Goal: Download file/media

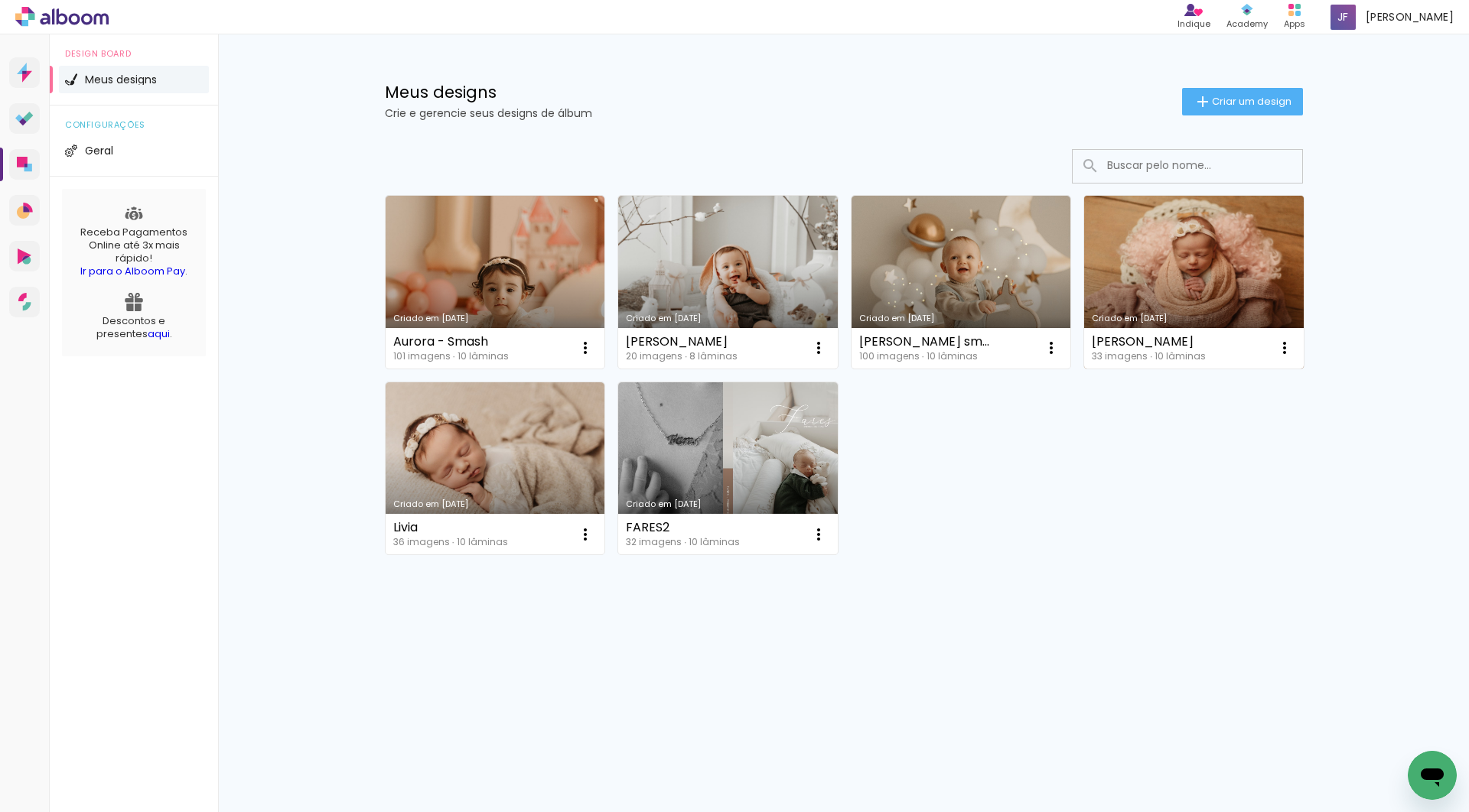
click at [1203, 236] on link "Criado em [DATE]" at bounding box center [1194, 282] width 220 height 173
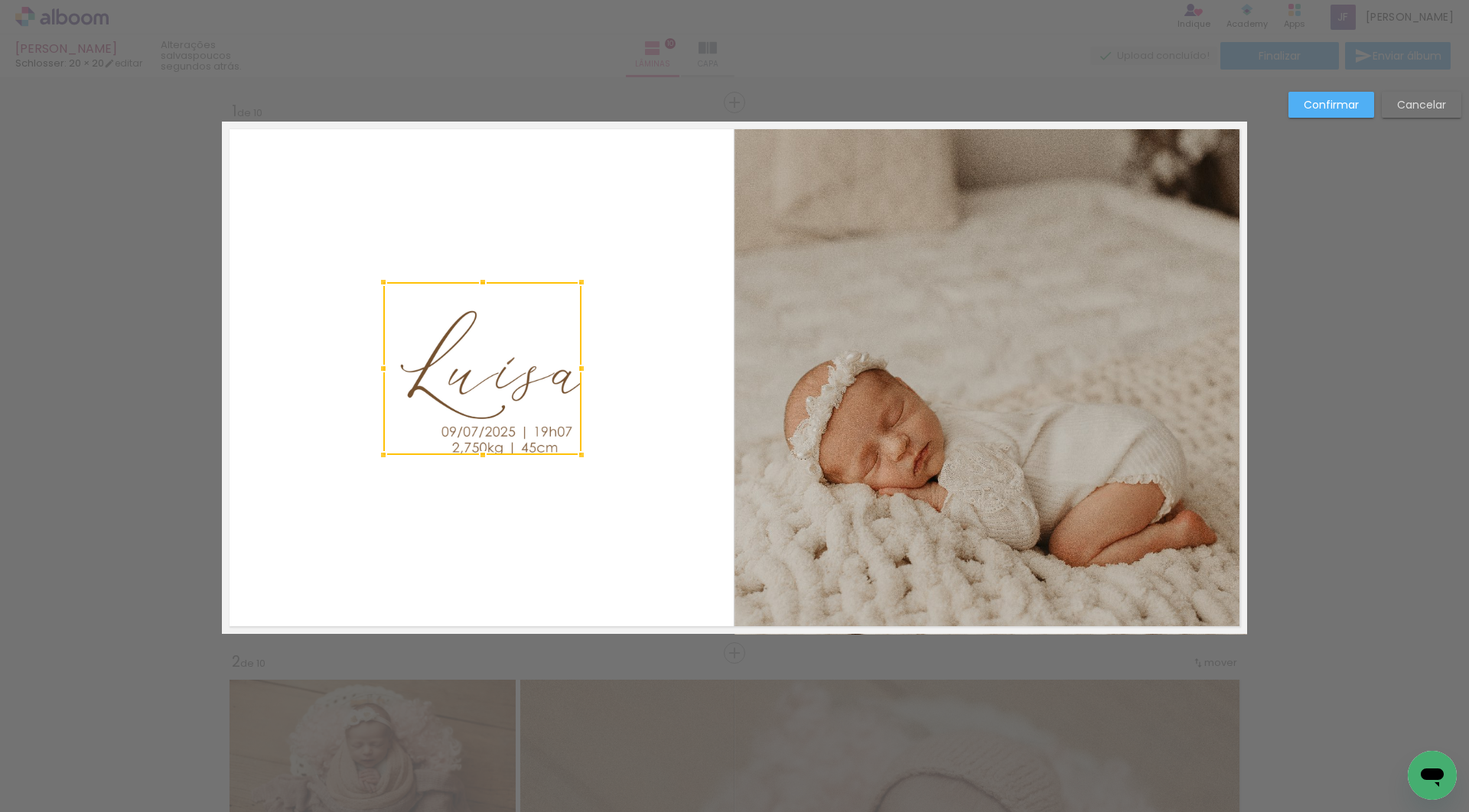
scroll to position [0, 68]
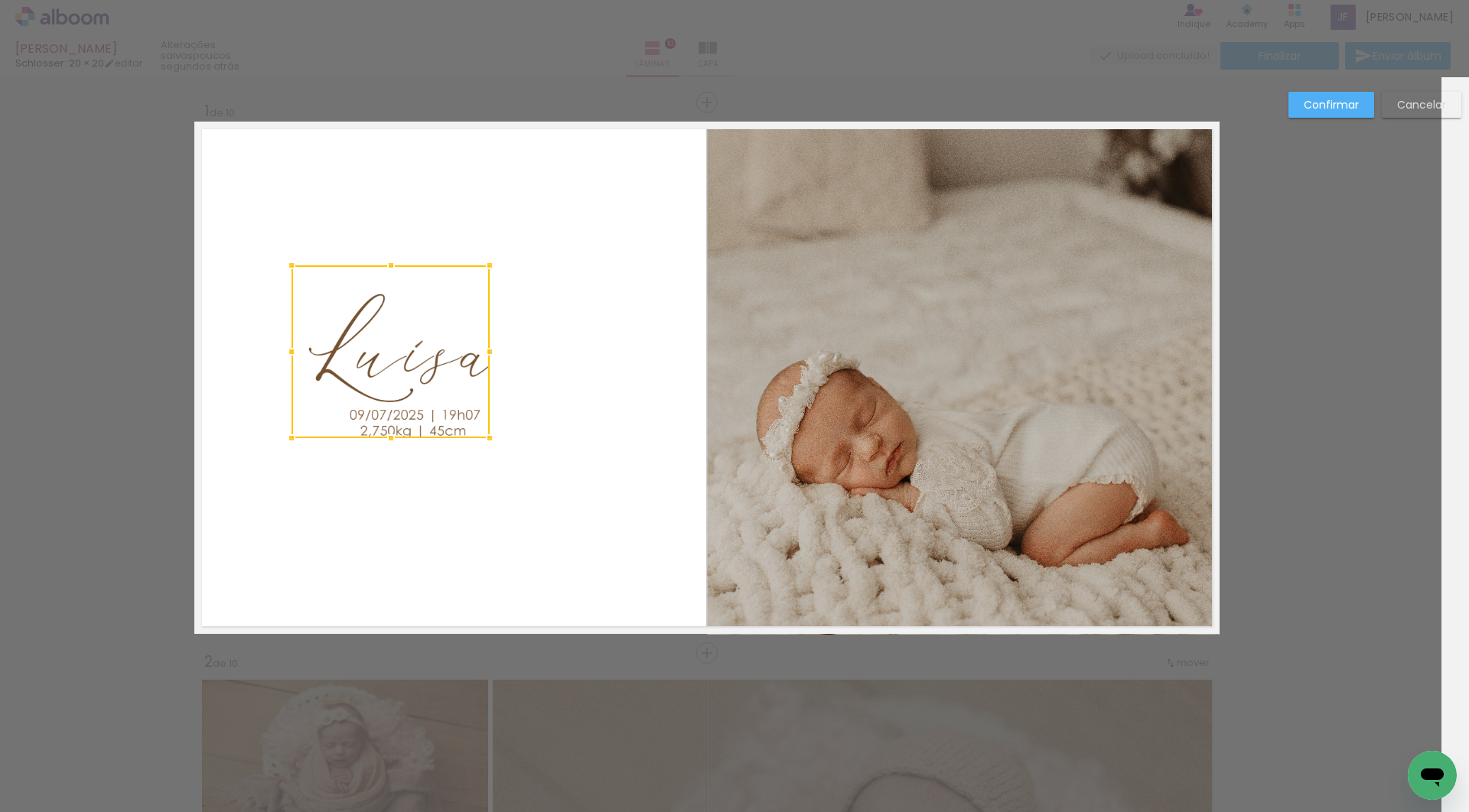
drag, startPoint x: 0, startPoint y: 0, endPoint x: 377, endPoint y: 349, distance: 513.7
click at [377, 349] on div at bounding box center [390, 352] width 198 height 173
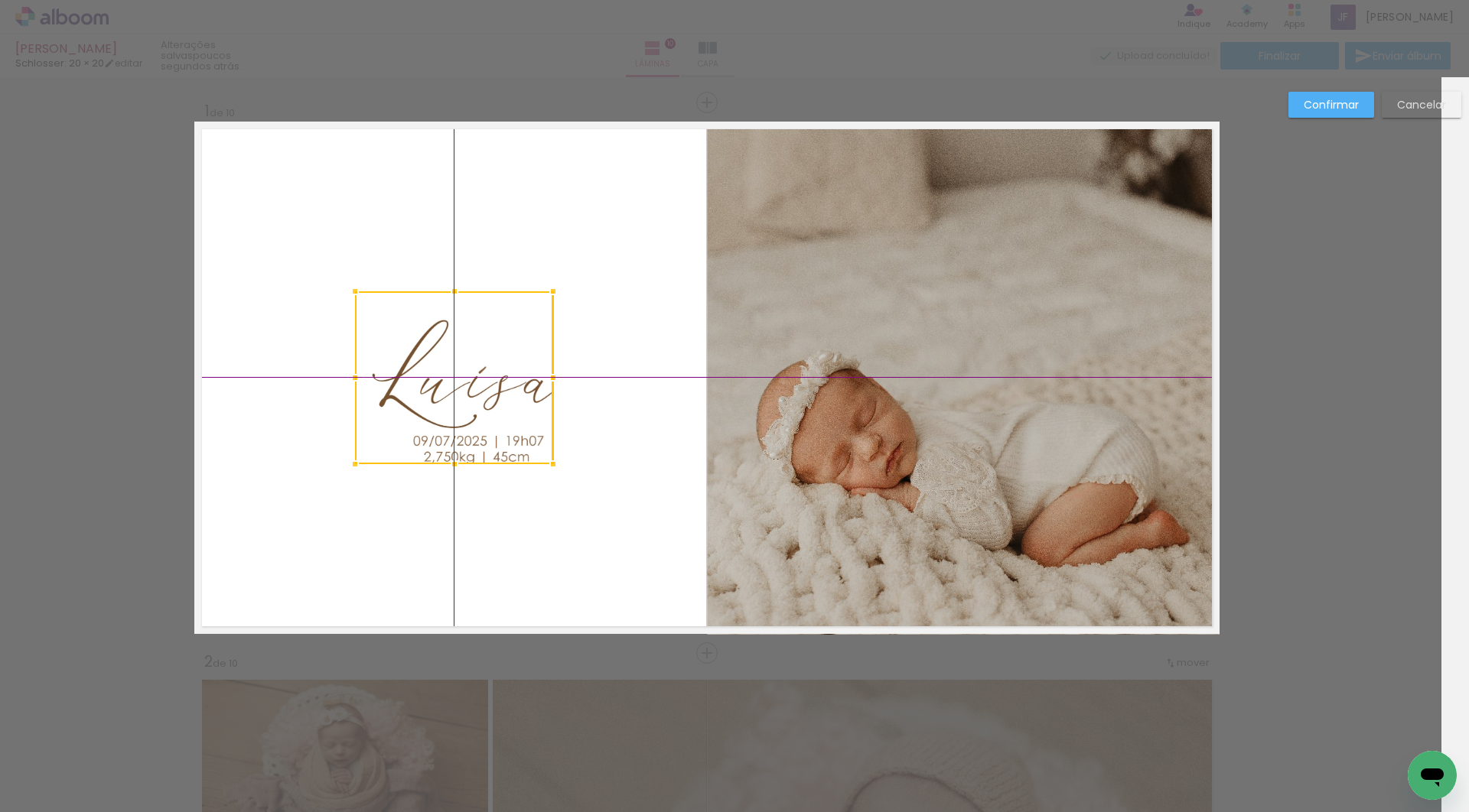
drag, startPoint x: 377, startPoint y: 349, endPoint x: 432, endPoint y: 361, distance: 56.3
click at [432, 361] on div at bounding box center [454, 378] width 198 height 173
click at [589, 227] on quentale-layouter at bounding box center [707, 378] width 1025 height 512
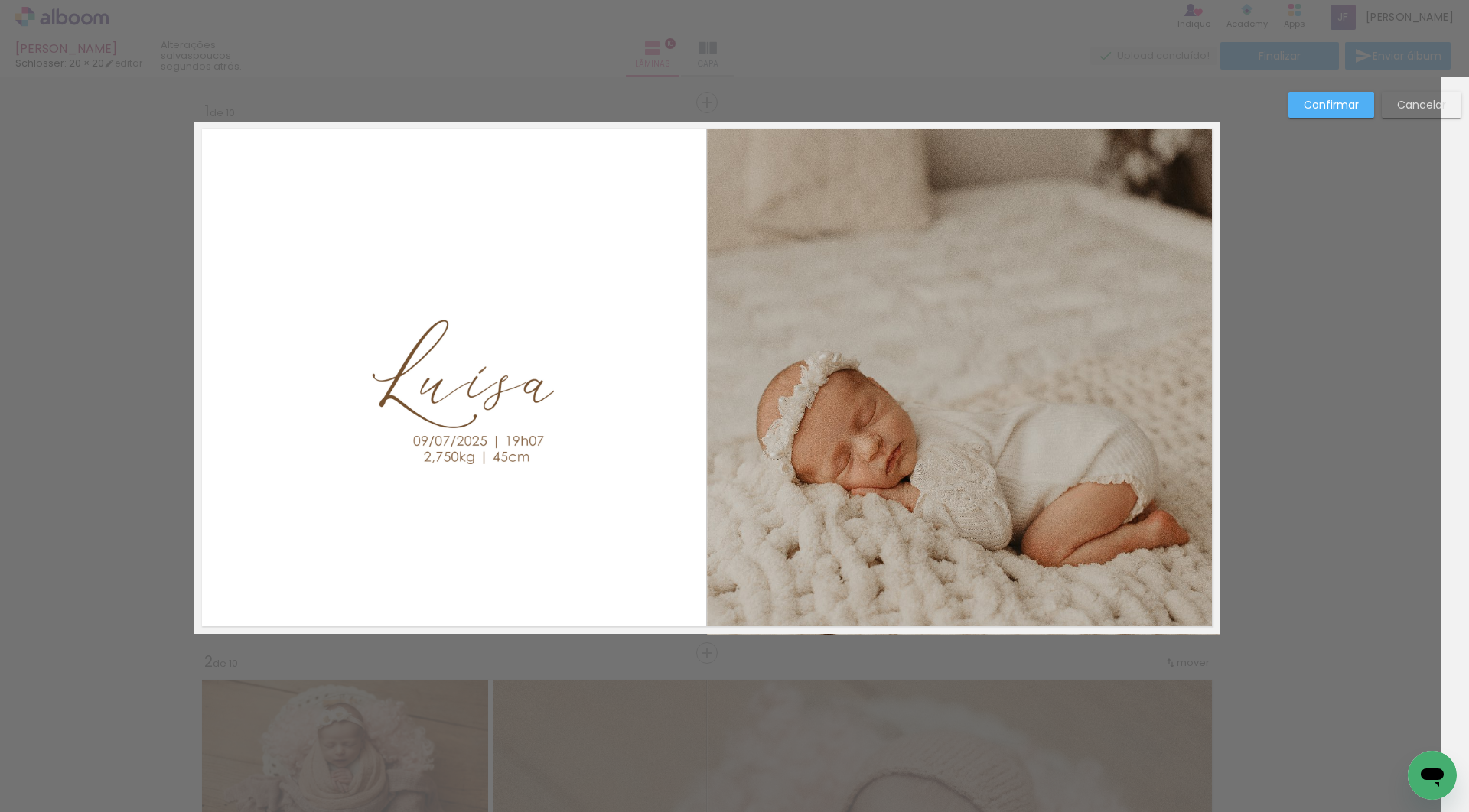
click at [475, 363] on quentale-photo at bounding box center [454, 378] width 198 height 173
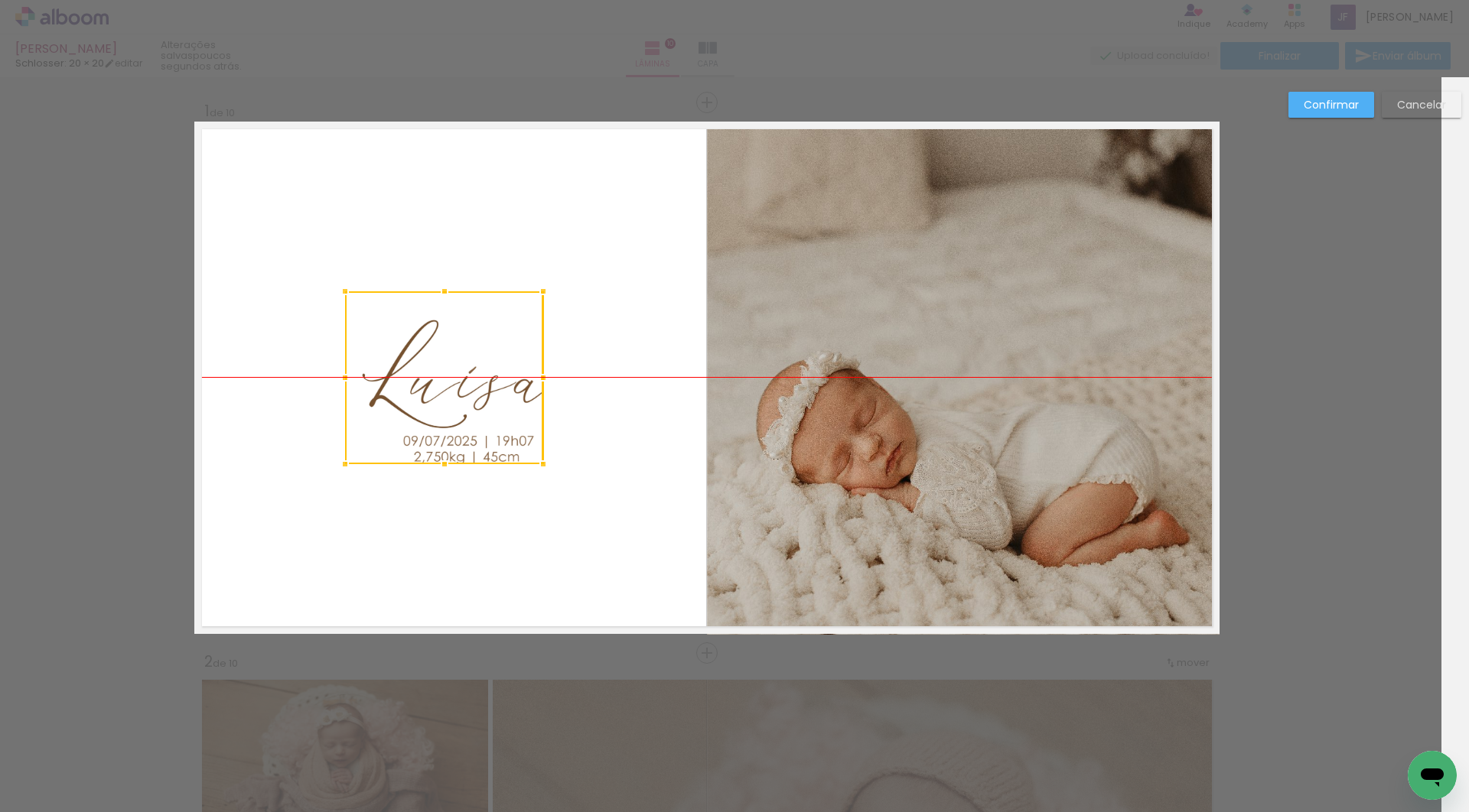
drag, startPoint x: 460, startPoint y: 386, endPoint x: 450, endPoint y: 384, distance: 10.2
click at [450, 384] on div at bounding box center [444, 378] width 198 height 173
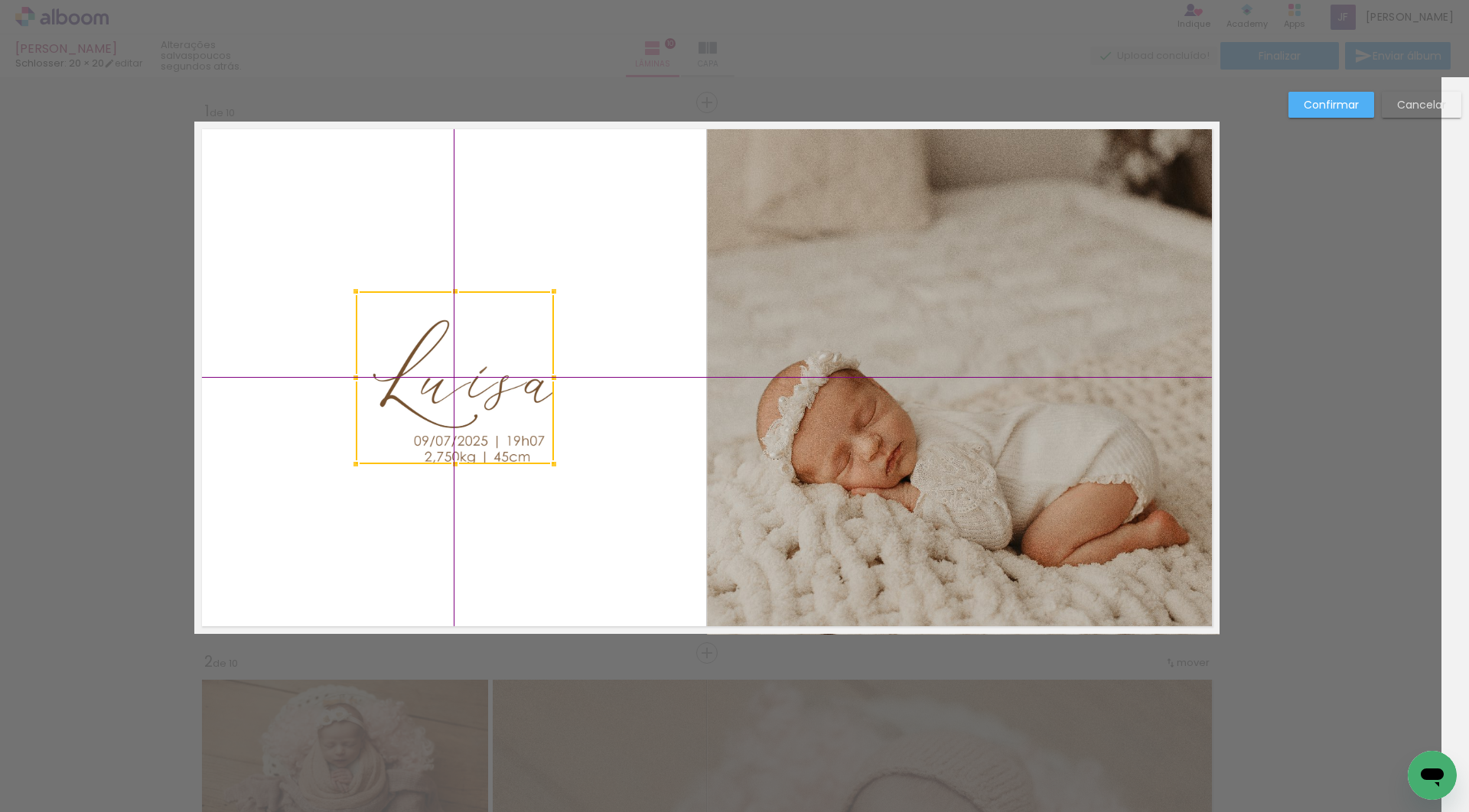
drag, startPoint x: 450, startPoint y: 384, endPoint x: 430, endPoint y: 361, distance: 30.5
click at [430, 361] on div at bounding box center [455, 378] width 198 height 173
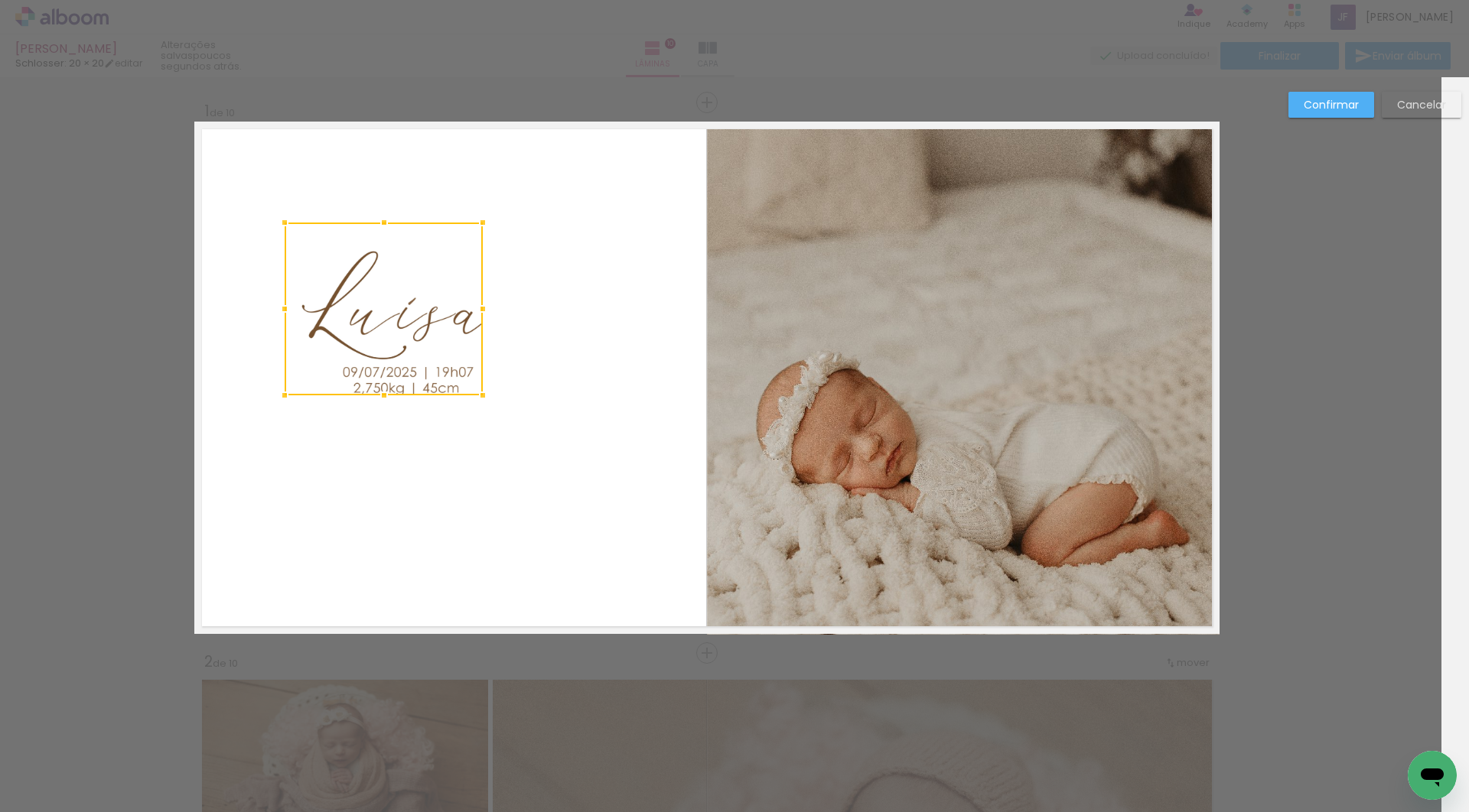
drag, startPoint x: 454, startPoint y: 384, endPoint x: 335, endPoint y: 307, distance: 141.7
click at [335, 307] on div at bounding box center [384, 309] width 198 height 173
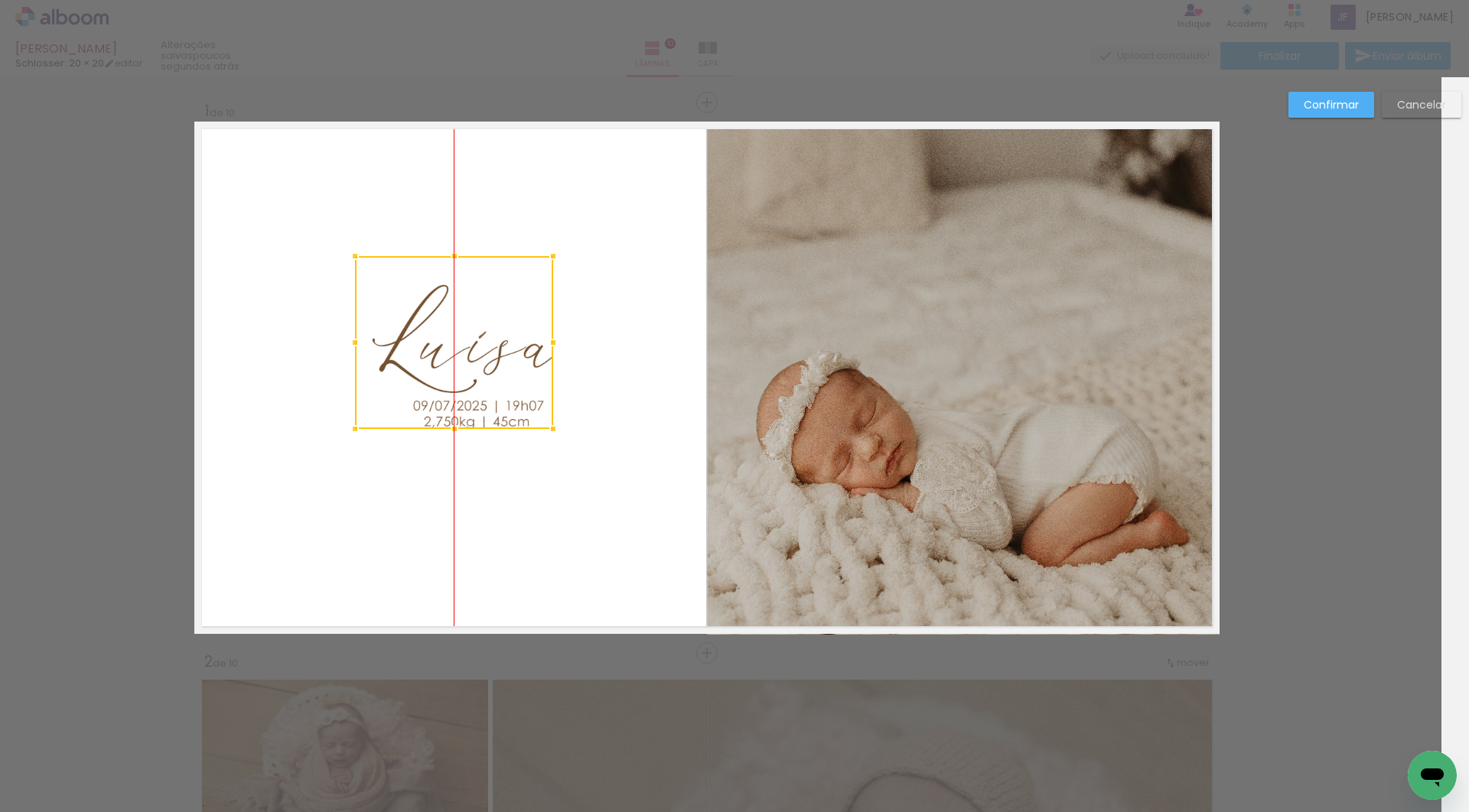
drag, startPoint x: 371, startPoint y: 310, endPoint x: 482, endPoint y: 356, distance: 120.2
click at [482, 356] on div at bounding box center [454, 343] width 198 height 173
click at [607, 344] on quentale-layouter at bounding box center [707, 378] width 1025 height 512
drag, startPoint x: 478, startPoint y: 341, endPoint x: 476, endPoint y: 355, distance: 14.1
click at [478, 355] on album-spread "1 de 10" at bounding box center [707, 378] width 1025 height 512
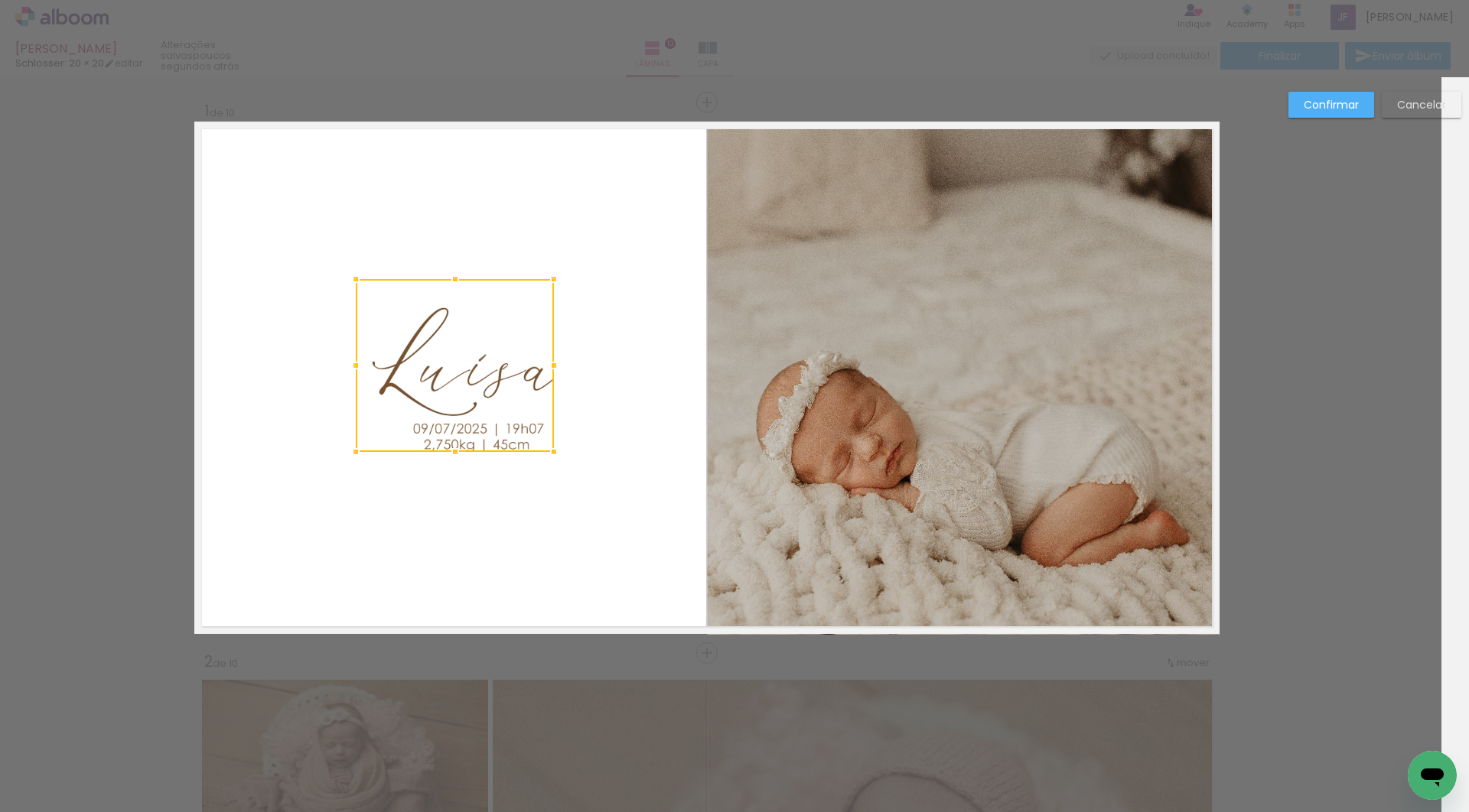
drag, startPoint x: 466, startPoint y: 328, endPoint x: 466, endPoint y: 347, distance: 19.0
click at [466, 347] on div at bounding box center [455, 366] width 198 height 173
click at [663, 313] on quentale-layouter at bounding box center [707, 378] width 1025 height 512
click at [1310, 123] on div "Confirmar Cancelar" at bounding box center [1370, 111] width 180 height 38
click at [1319, 118] on div "Confirmar Cancelar" at bounding box center [1370, 111] width 180 height 38
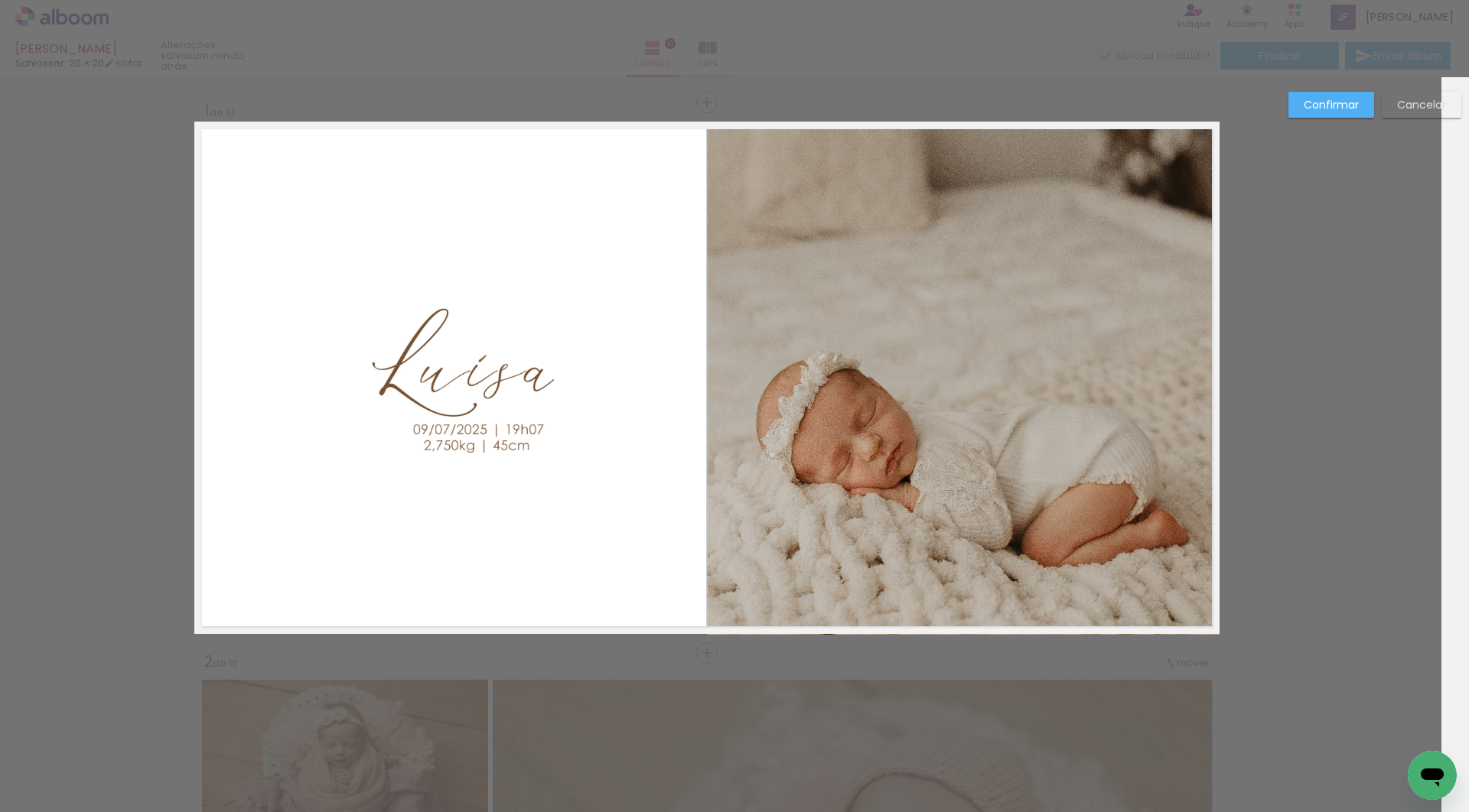
click at [1331, 112] on paper-button "Confirmar" at bounding box center [1331, 105] width 86 height 26
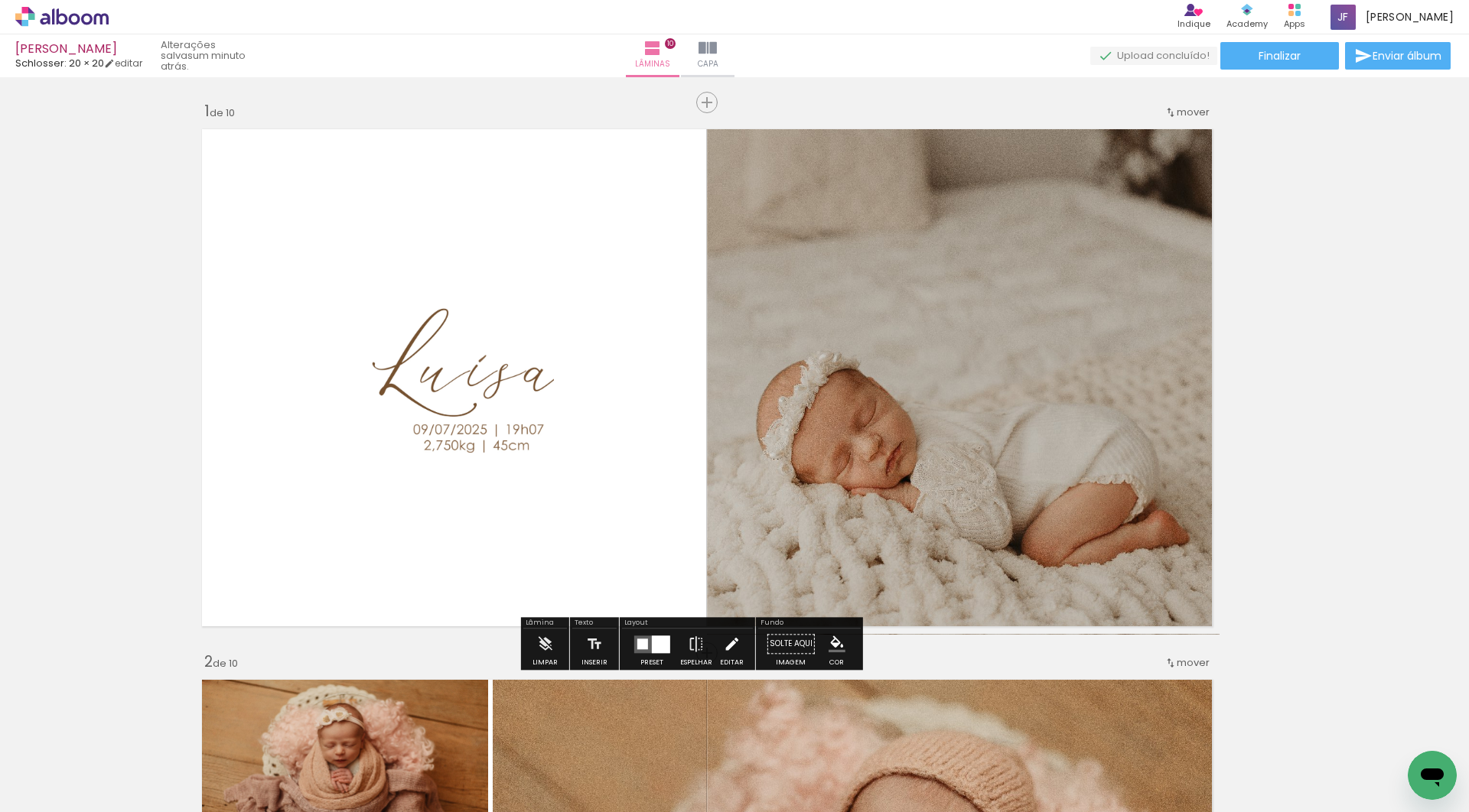
click at [740, 647] on iron-icon at bounding box center [731, 644] width 17 height 31
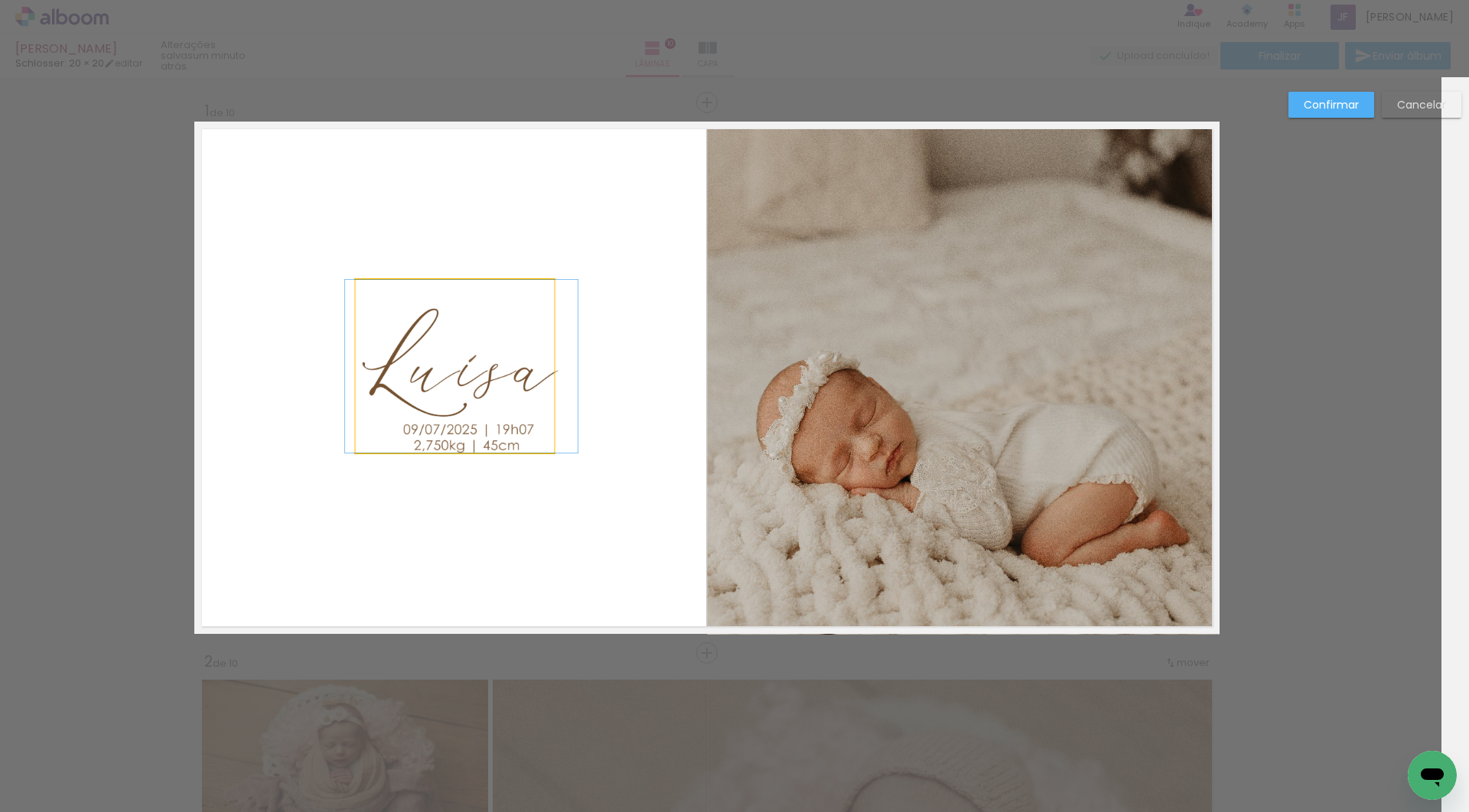
drag, startPoint x: 485, startPoint y: 381, endPoint x: 475, endPoint y: 381, distance: 10.0
click at [1312, 116] on paper-button "Confirmar" at bounding box center [1331, 105] width 86 height 26
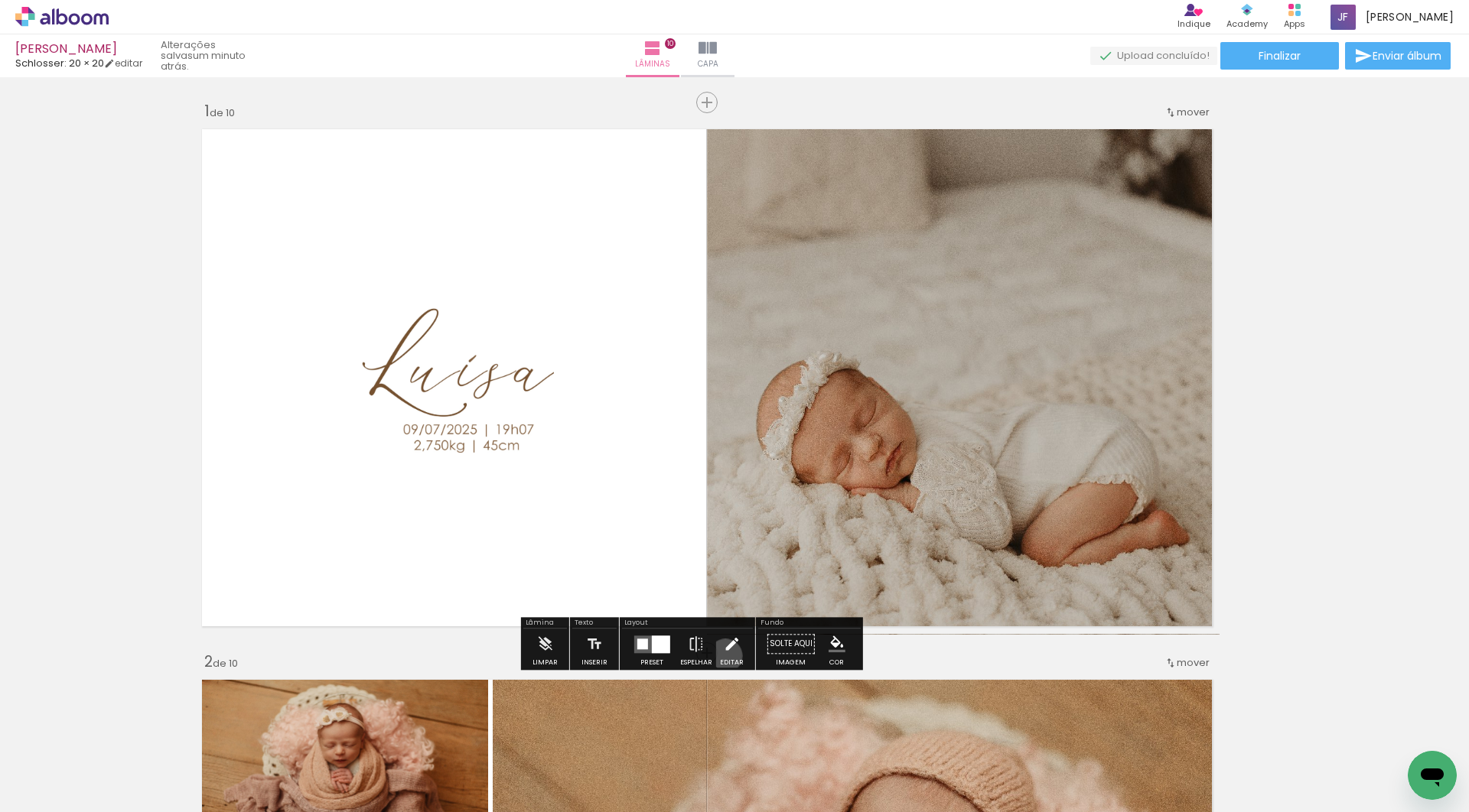
click at [747, 659] on paper-button "Editar" at bounding box center [732, 648] width 31 height 39
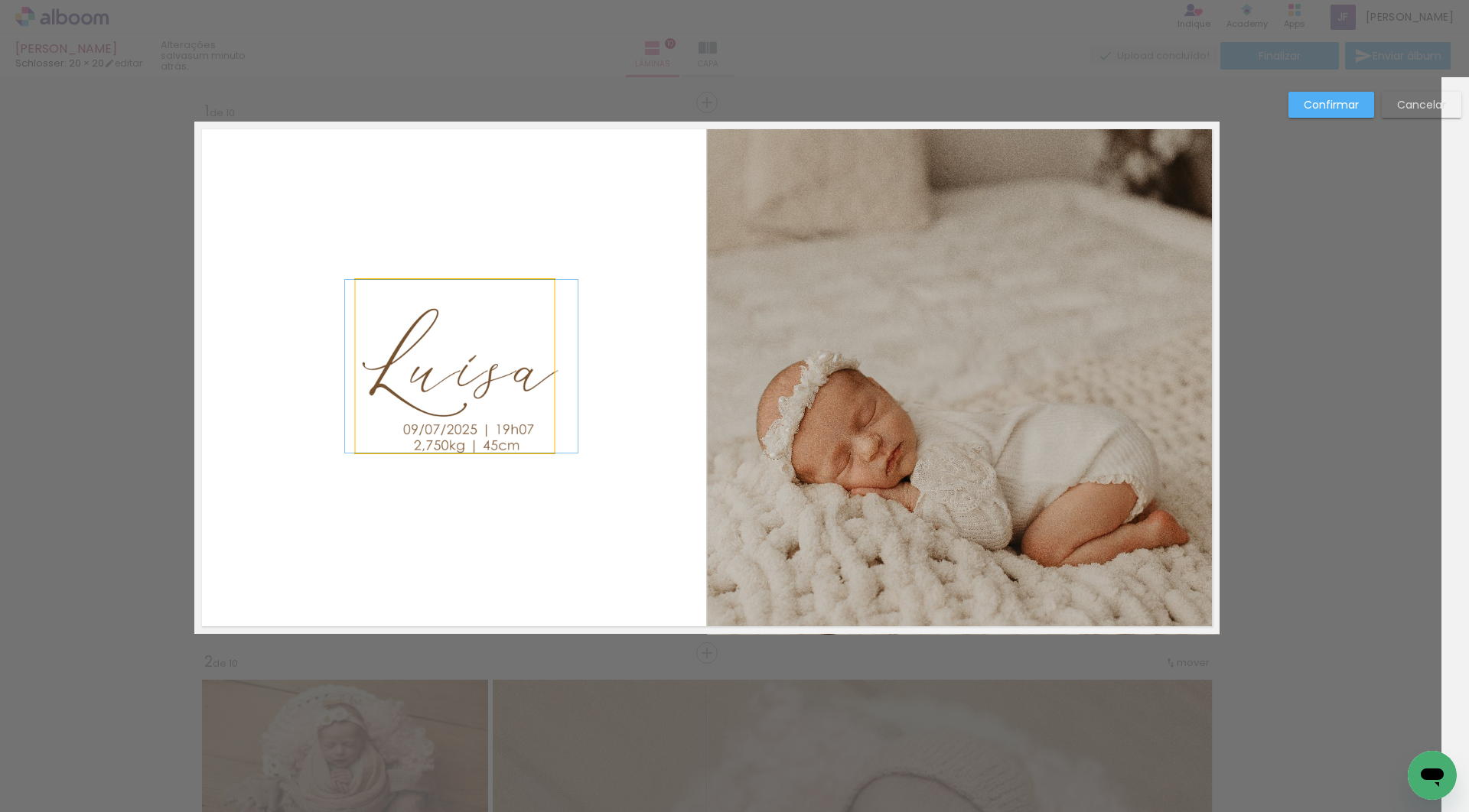
click at [493, 379] on quentale-photo at bounding box center [455, 367] width 198 height 173
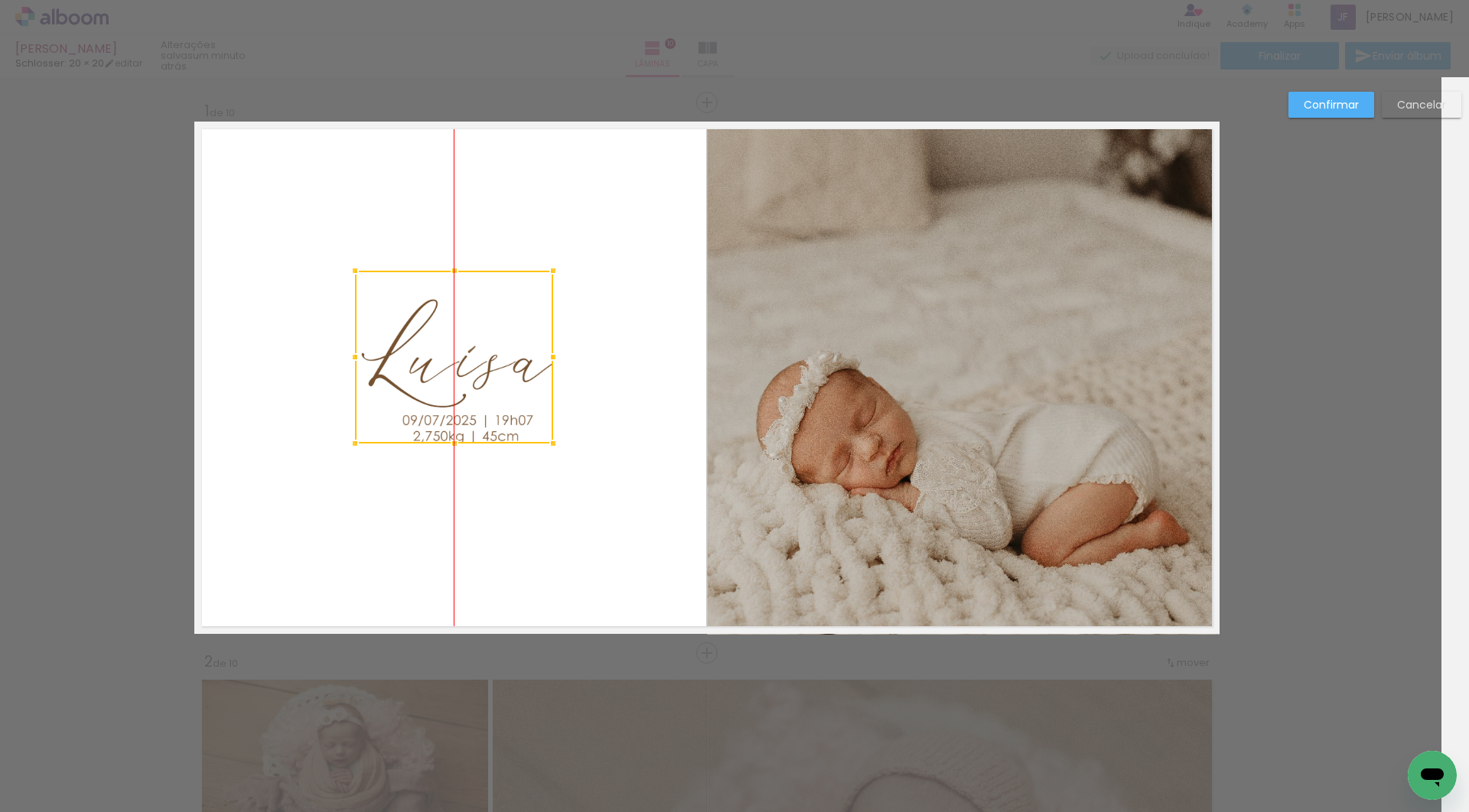
drag, startPoint x: 460, startPoint y: 355, endPoint x: 454, endPoint y: 345, distance: 11.7
click at [454, 345] on div at bounding box center [454, 357] width 198 height 173
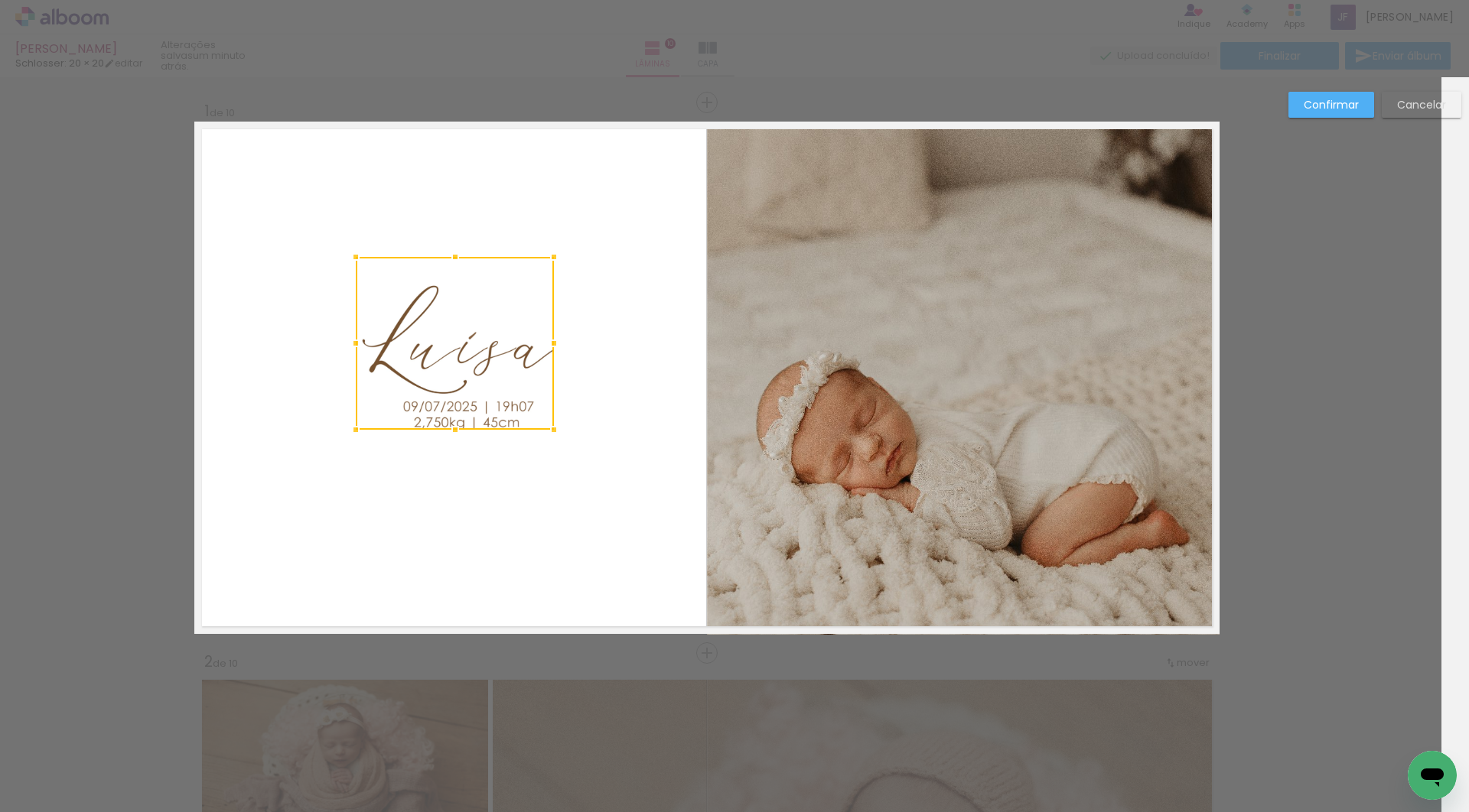
drag, startPoint x: 447, startPoint y: 360, endPoint x: 435, endPoint y: 344, distance: 20.0
click at [435, 344] on div at bounding box center [455, 344] width 198 height 173
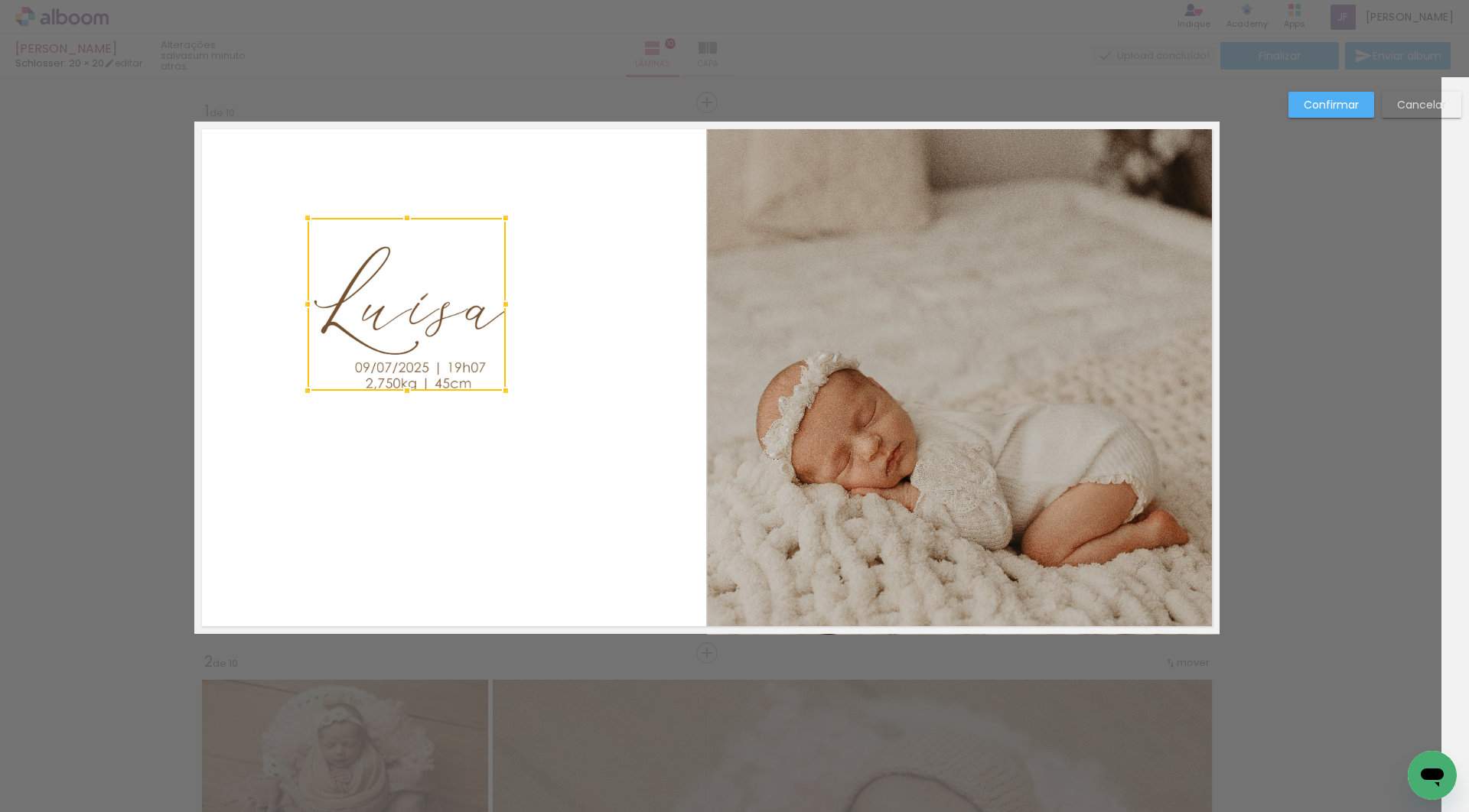
drag, startPoint x: 445, startPoint y: 352, endPoint x: 381, endPoint y: 298, distance: 83.7
click at [381, 298] on div at bounding box center [407, 304] width 198 height 173
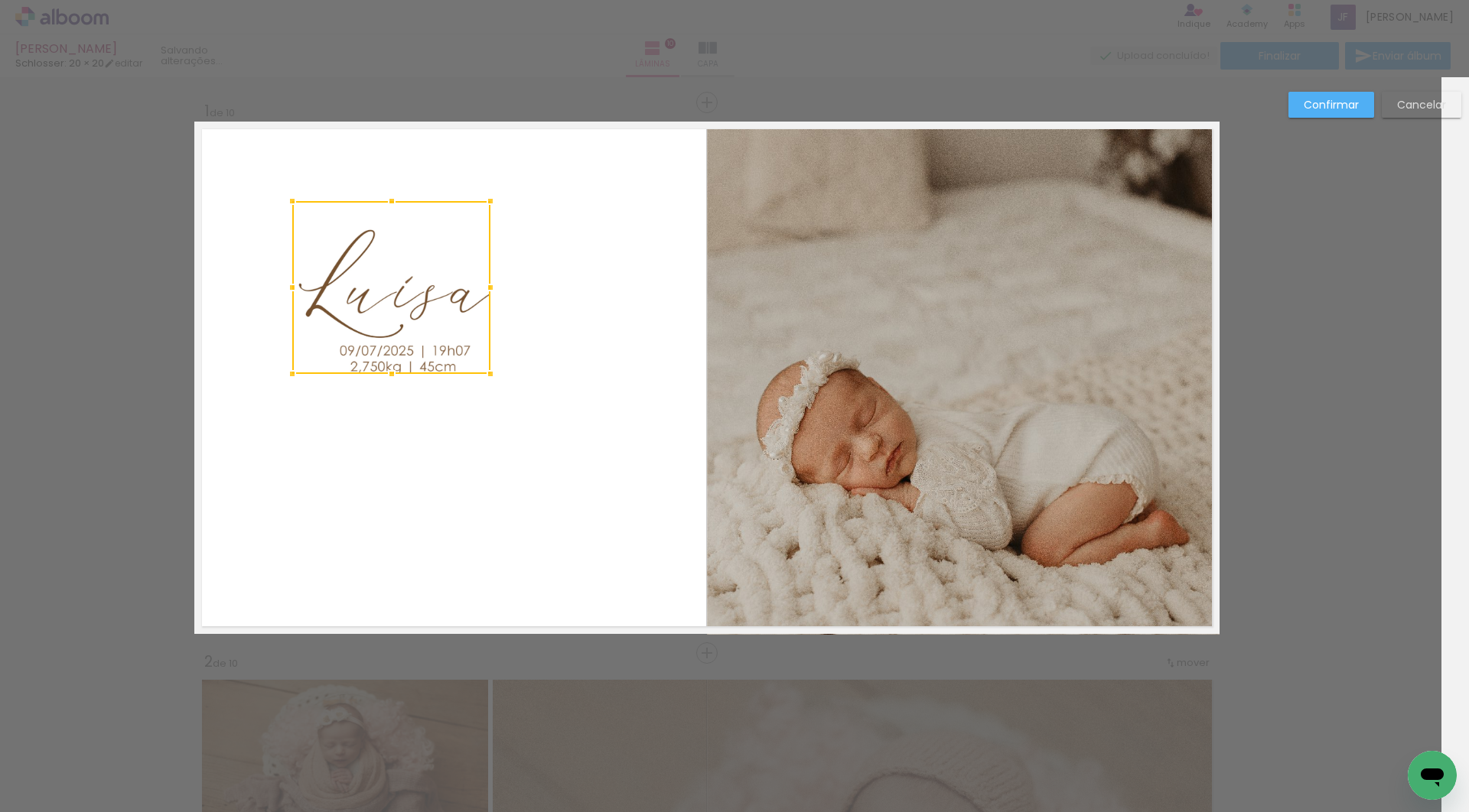
click at [381, 298] on div at bounding box center [391, 288] width 198 height 173
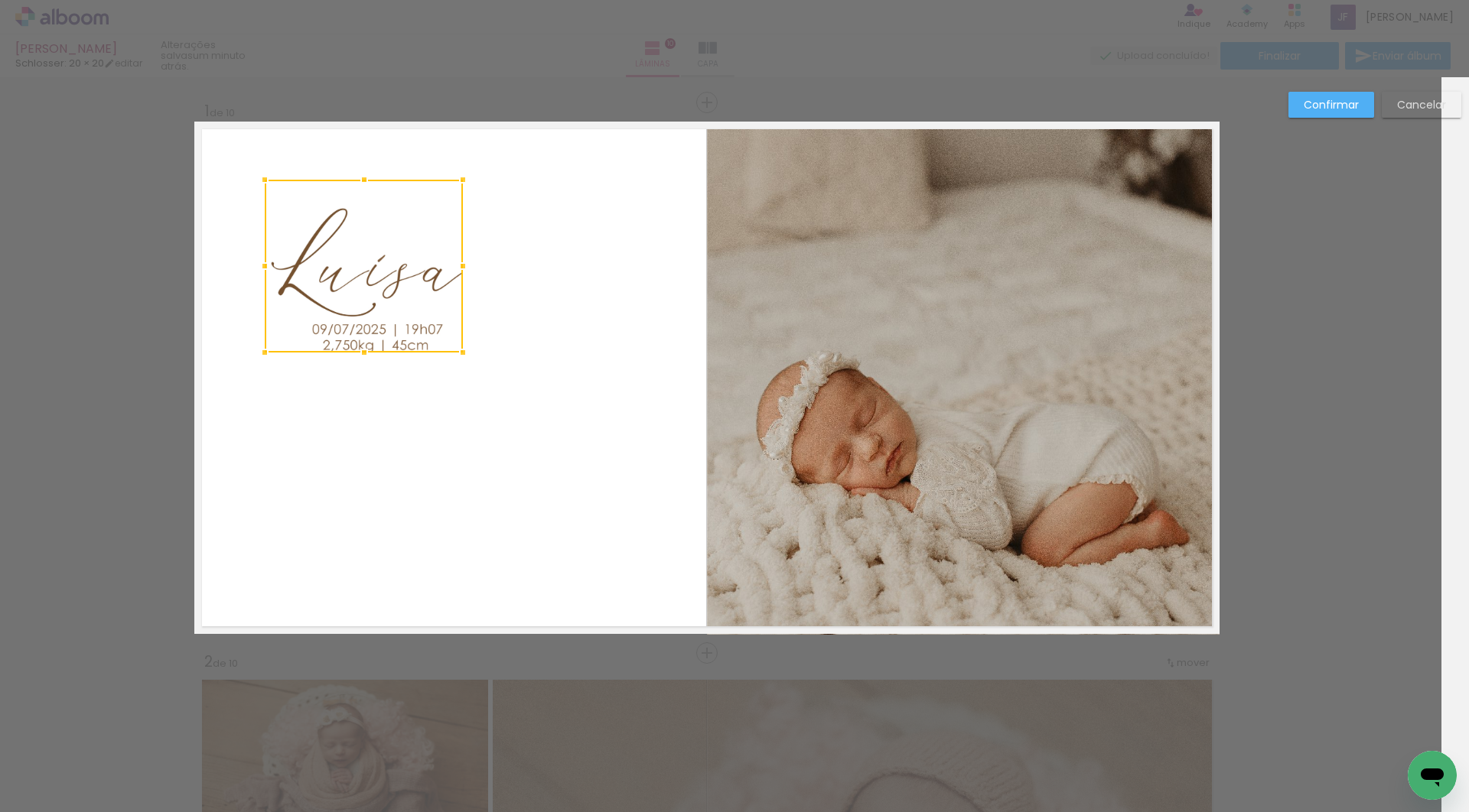
drag, startPoint x: 381, startPoint y: 298, endPoint x: 330, endPoint y: 277, distance: 55.2
click at [330, 277] on div at bounding box center [364, 266] width 198 height 173
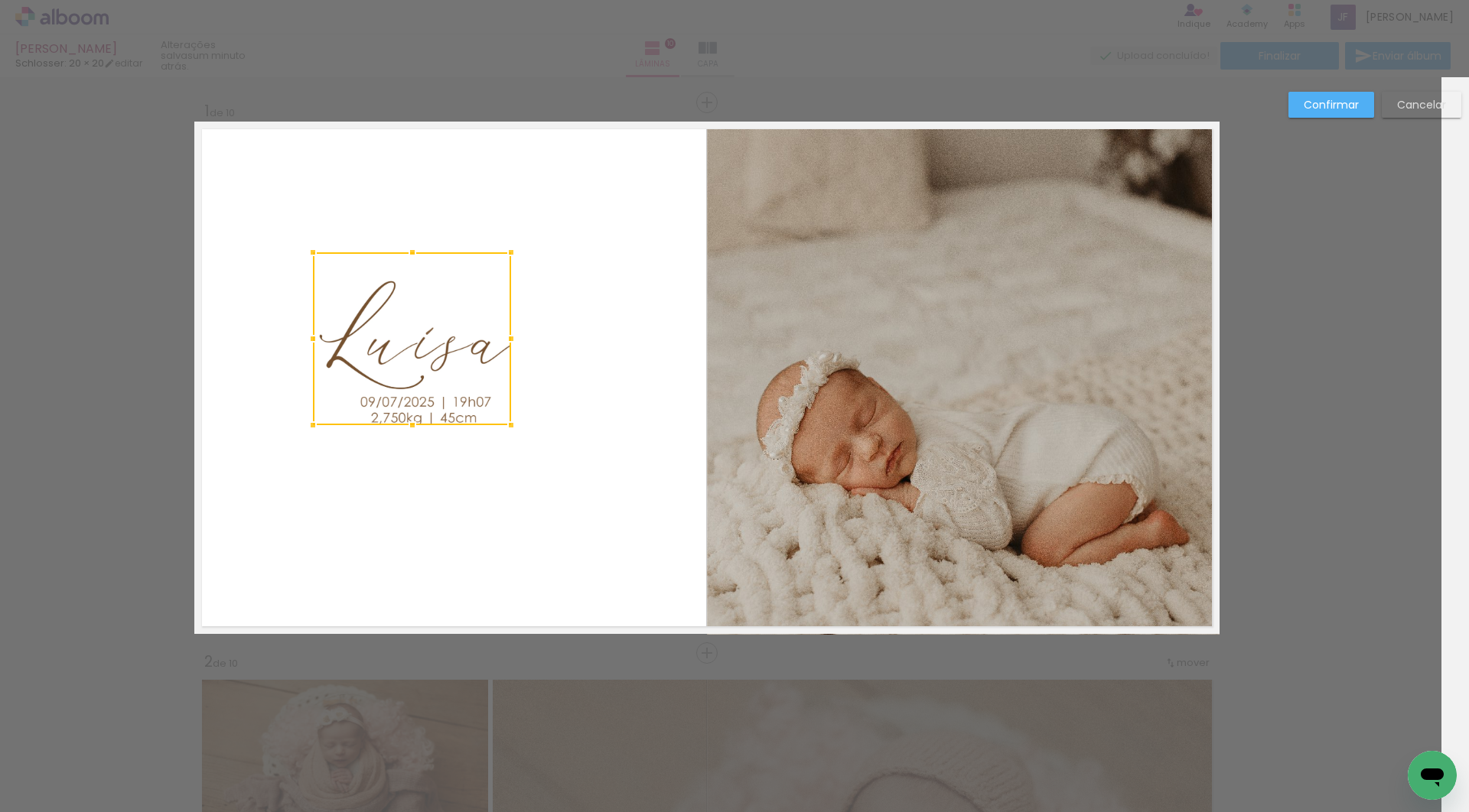
drag, startPoint x: 330, startPoint y: 277, endPoint x: 408, endPoint y: 360, distance: 113.9
click at [408, 360] on div at bounding box center [412, 339] width 198 height 173
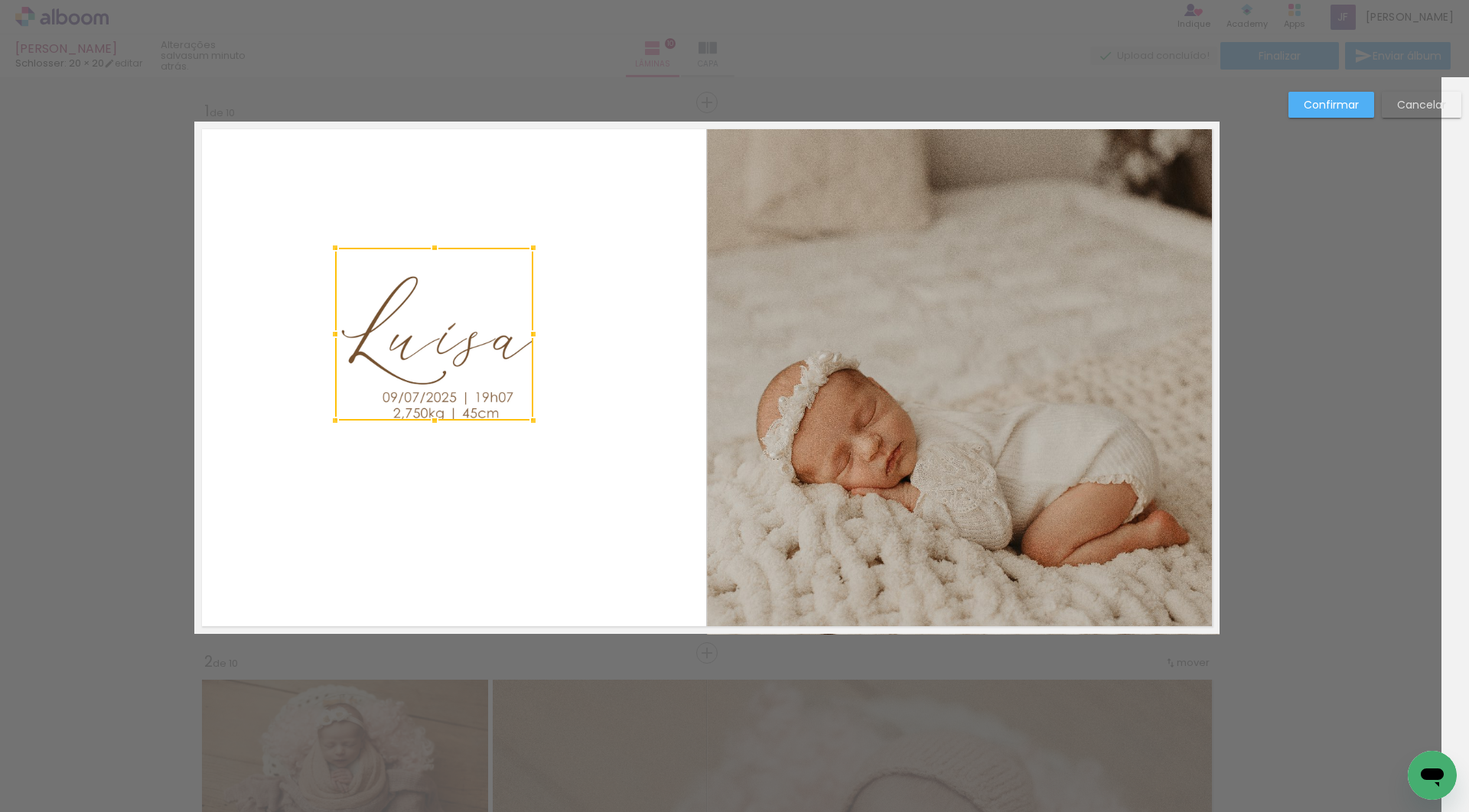
drag, startPoint x: 413, startPoint y: 312, endPoint x: 428, endPoint y: 297, distance: 21.2
click at [429, 297] on div at bounding box center [434, 334] width 198 height 173
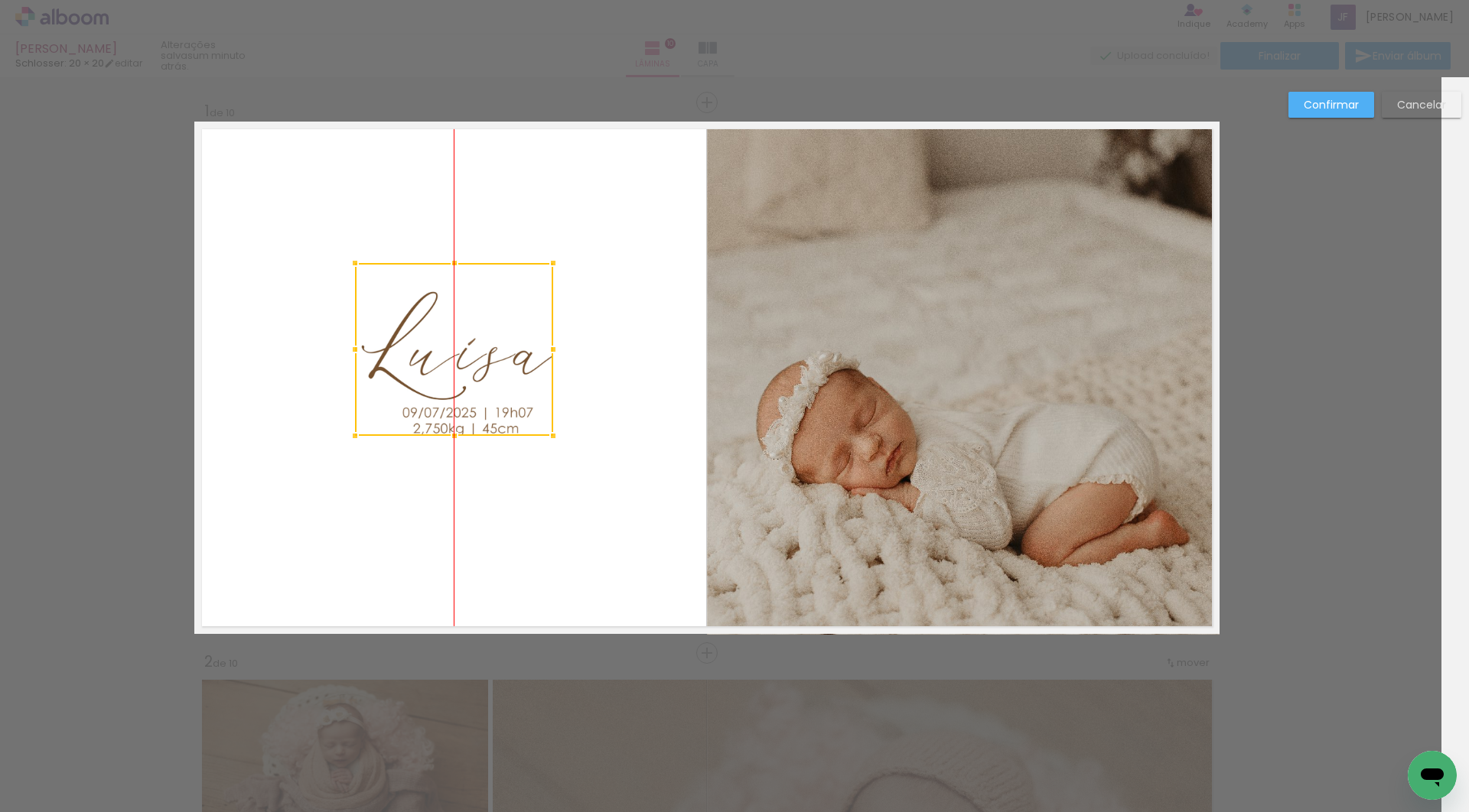
drag, startPoint x: 428, startPoint y: 297, endPoint x: 439, endPoint y: 313, distance: 19.4
click at [441, 313] on div at bounding box center [454, 349] width 198 height 173
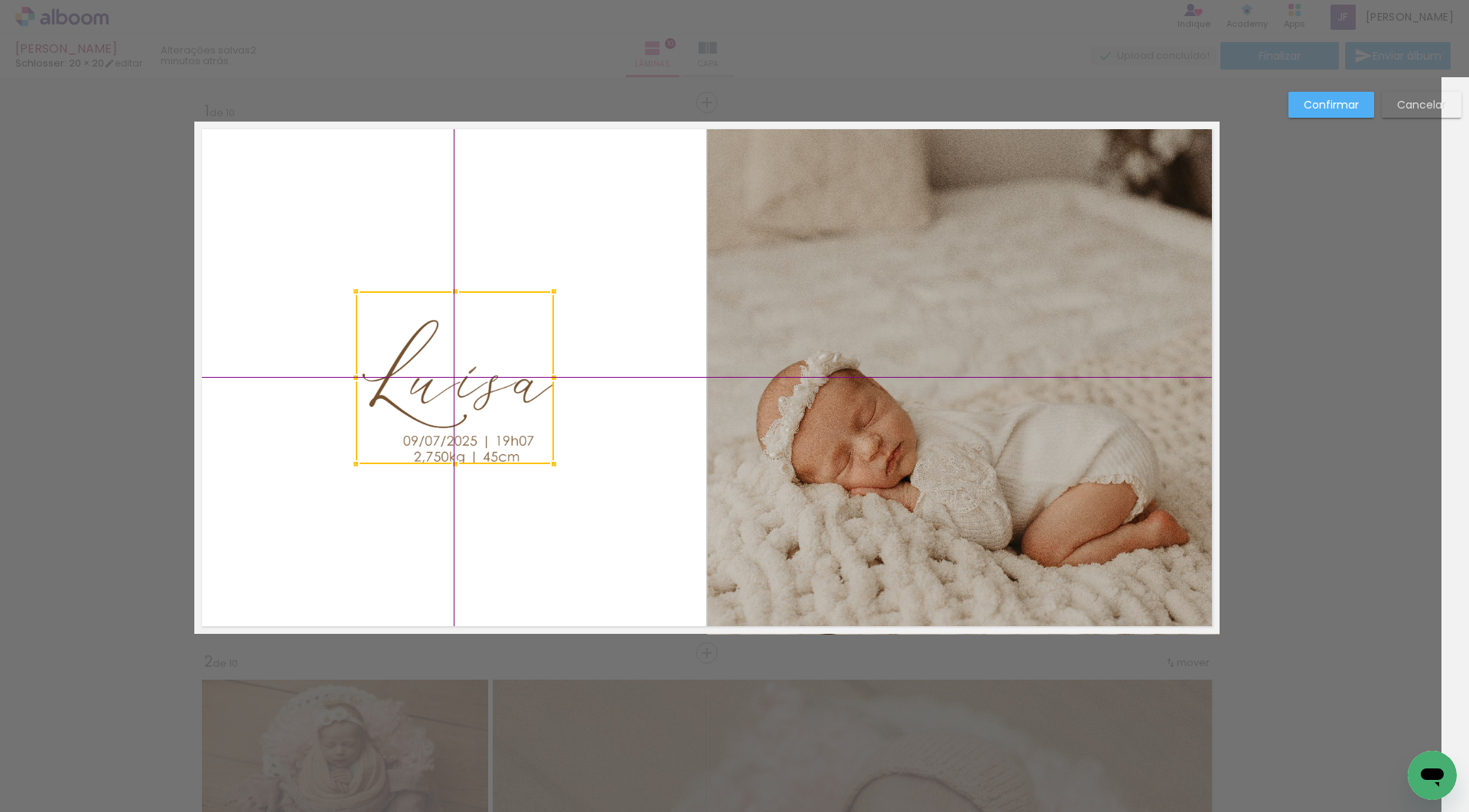
drag, startPoint x: 481, startPoint y: 316, endPoint x: 460, endPoint y: 329, distance: 24.7
click at [460, 329] on div at bounding box center [455, 378] width 198 height 173
drag, startPoint x: 460, startPoint y: 329, endPoint x: 451, endPoint y: 326, distance: 9.5
click at [451, 326] on div at bounding box center [454, 378] width 198 height 173
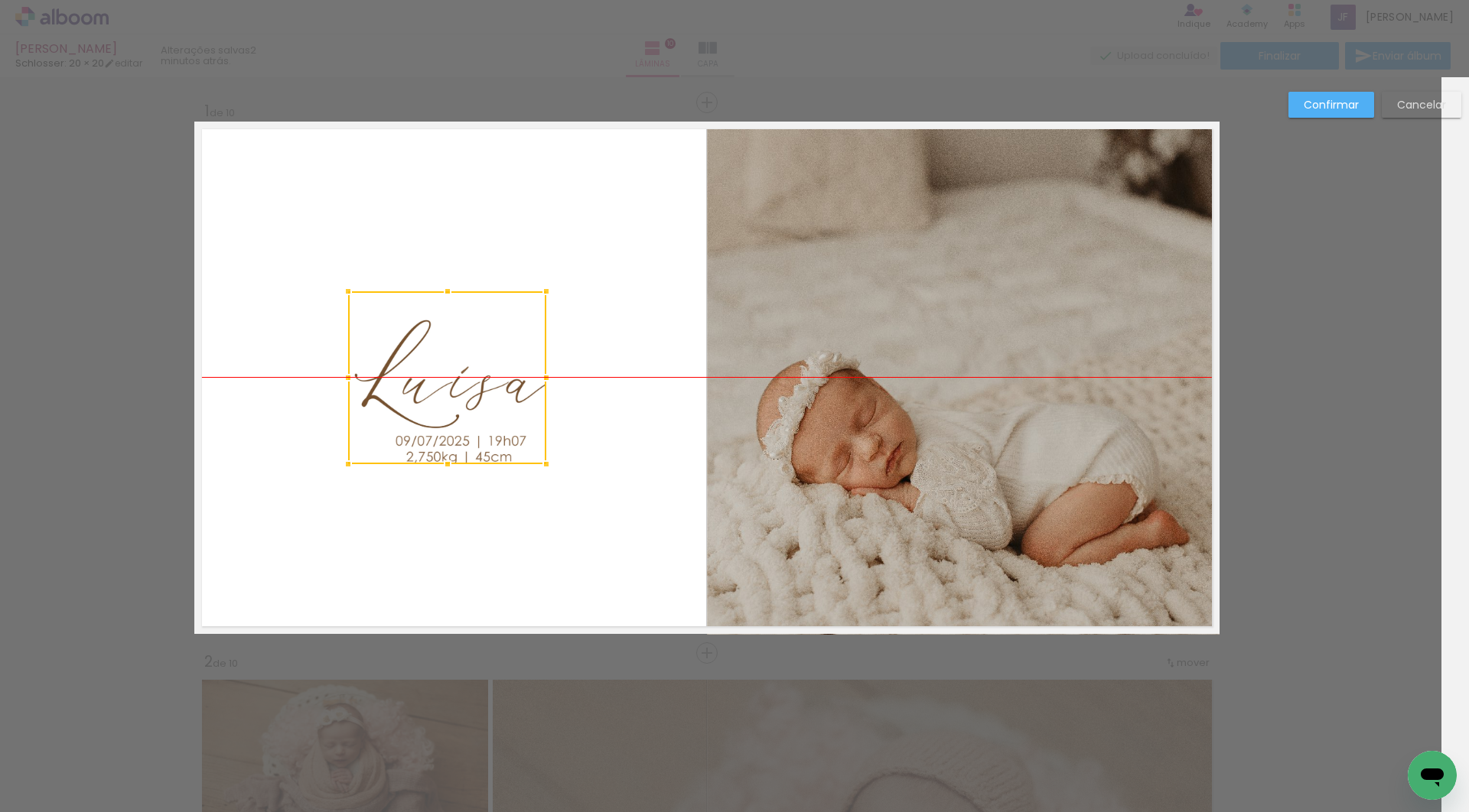
click at [483, 326] on div at bounding box center [447, 378] width 198 height 173
click at [576, 240] on quentale-layouter at bounding box center [707, 378] width 1025 height 512
drag, startPoint x: 473, startPoint y: 373, endPoint x: 473, endPoint y: 360, distance: 13.0
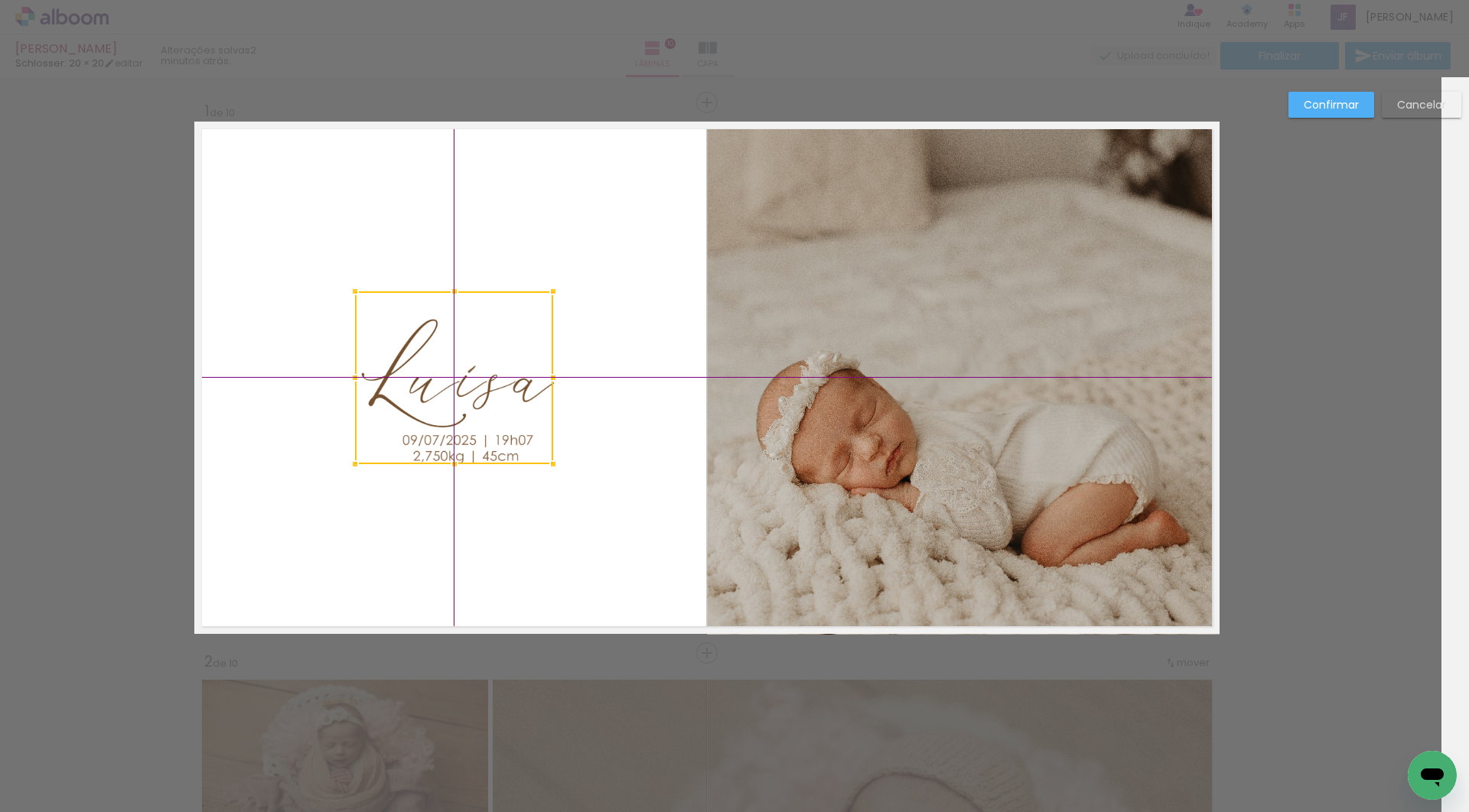
drag, startPoint x: 441, startPoint y: 349, endPoint x: 428, endPoint y: 340, distance: 15.8
click at [428, 340] on div at bounding box center [454, 378] width 198 height 173
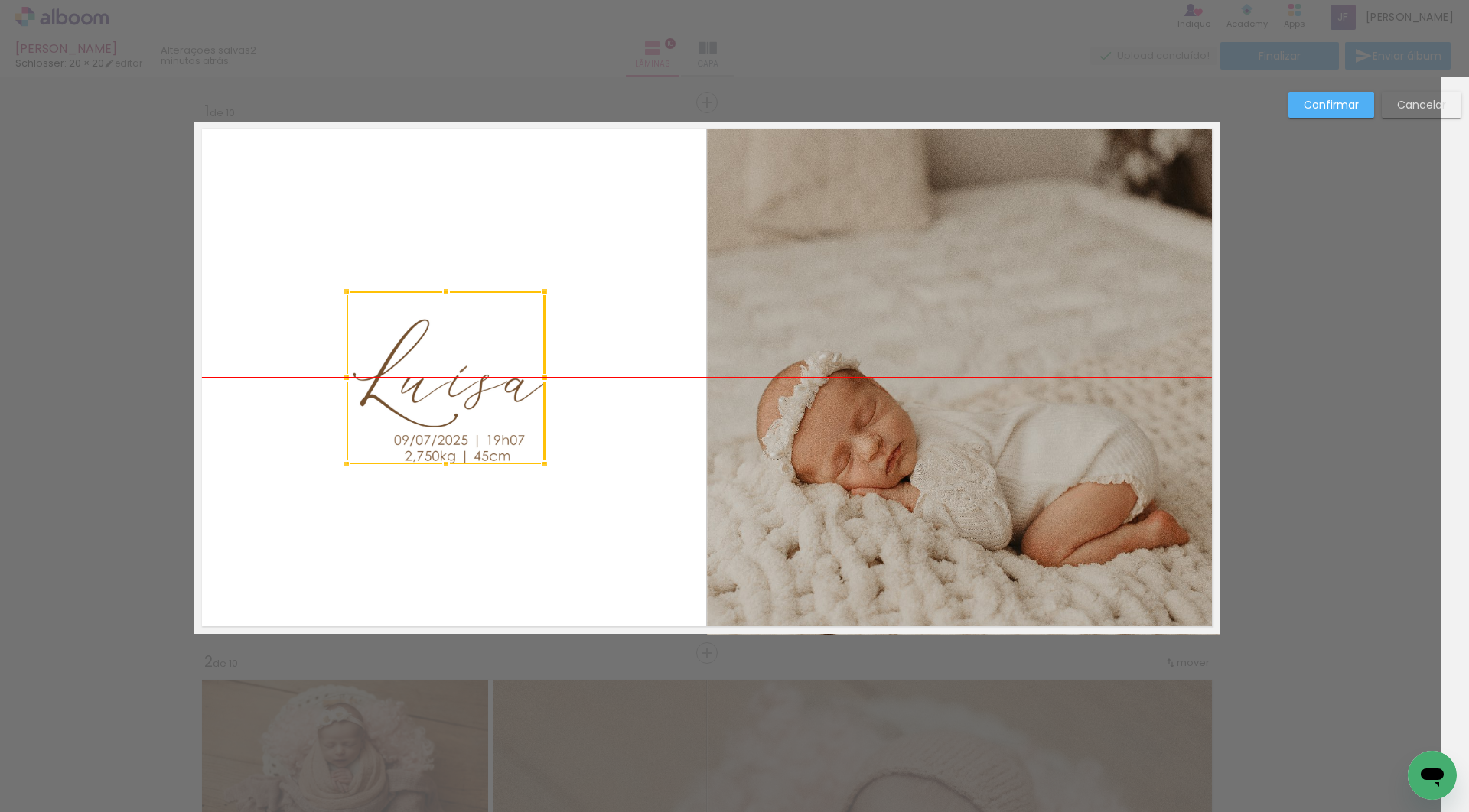
drag, startPoint x: 460, startPoint y: 387, endPoint x: 452, endPoint y: 386, distance: 8.1
click at [452, 386] on div at bounding box center [445, 378] width 198 height 173
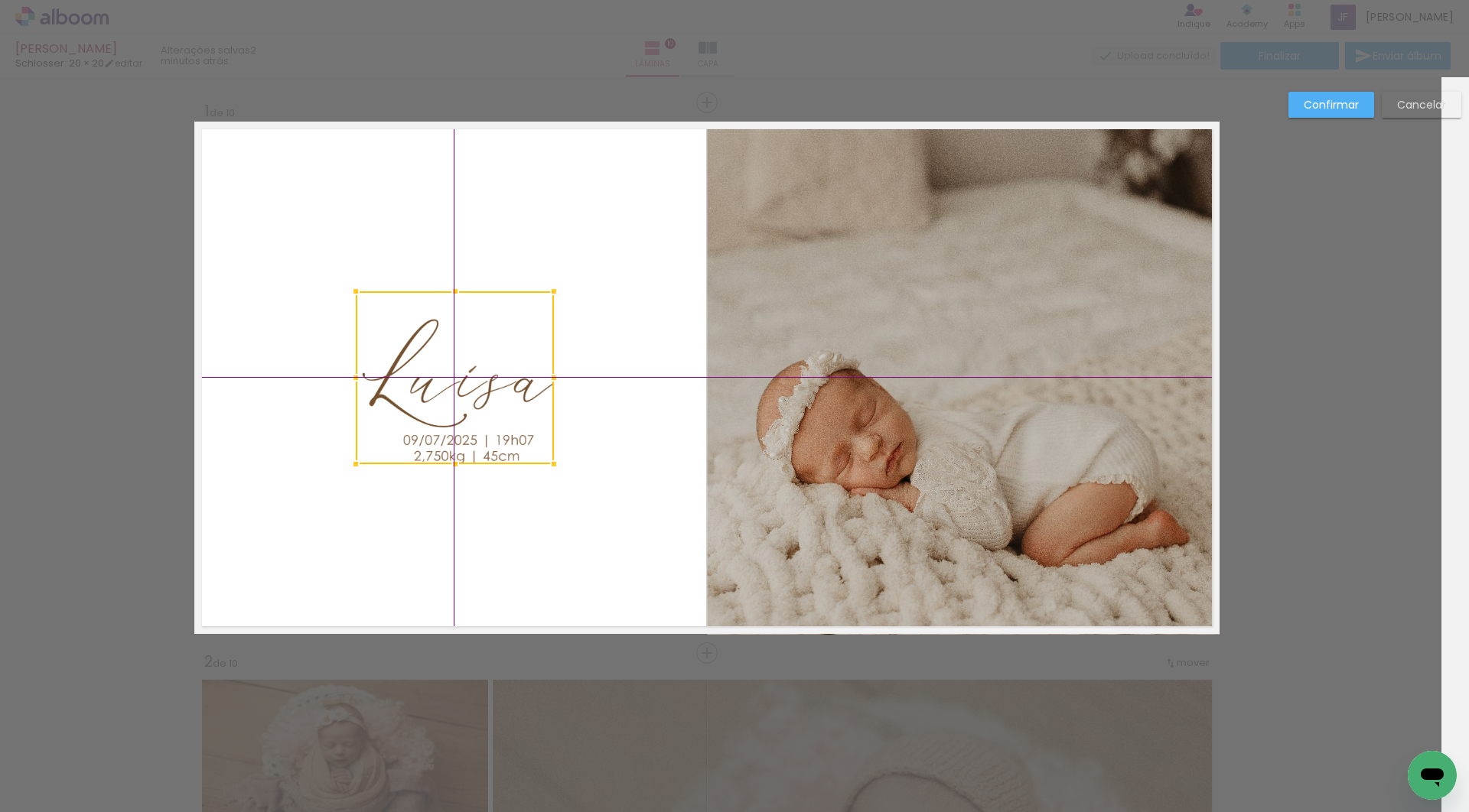
drag, startPoint x: 459, startPoint y: 331, endPoint x: 444, endPoint y: 316, distance: 21.2
click at [444, 316] on div at bounding box center [455, 378] width 198 height 173
click at [588, 214] on quentale-layouter at bounding box center [707, 378] width 1025 height 512
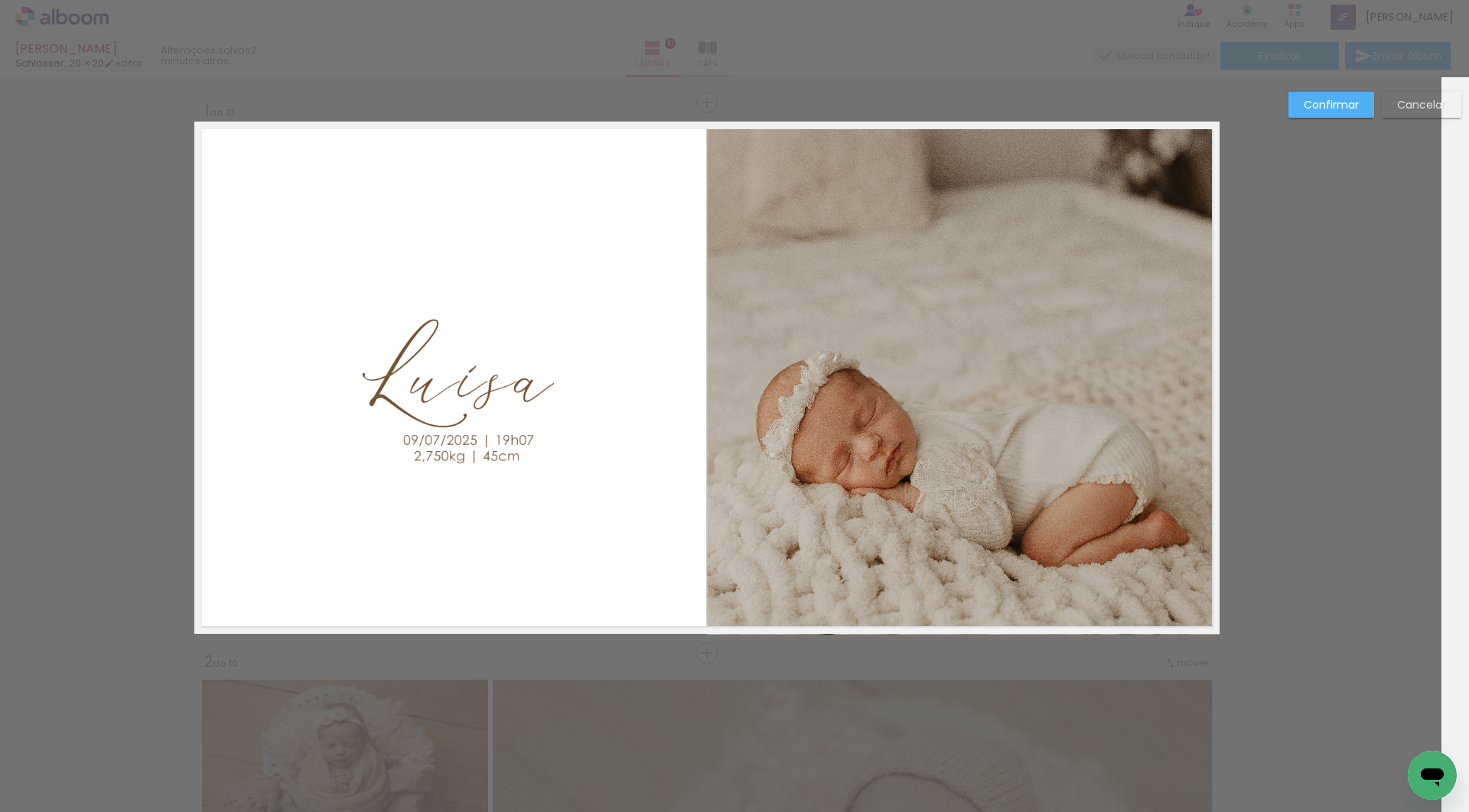
click at [0, 0] on slot "Confirmar" at bounding box center [0, 0] width 0 height 0
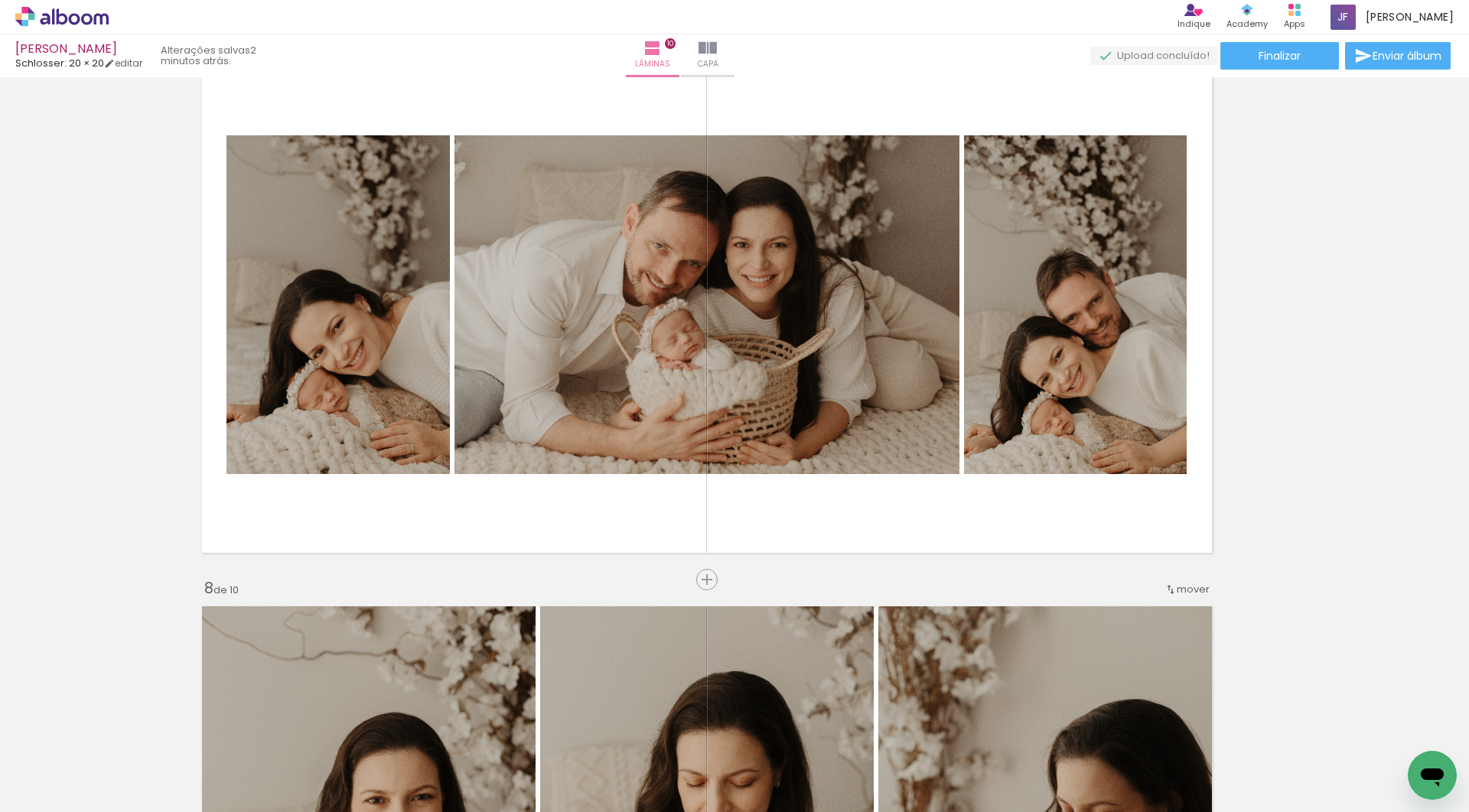
scroll to position [3480, 28]
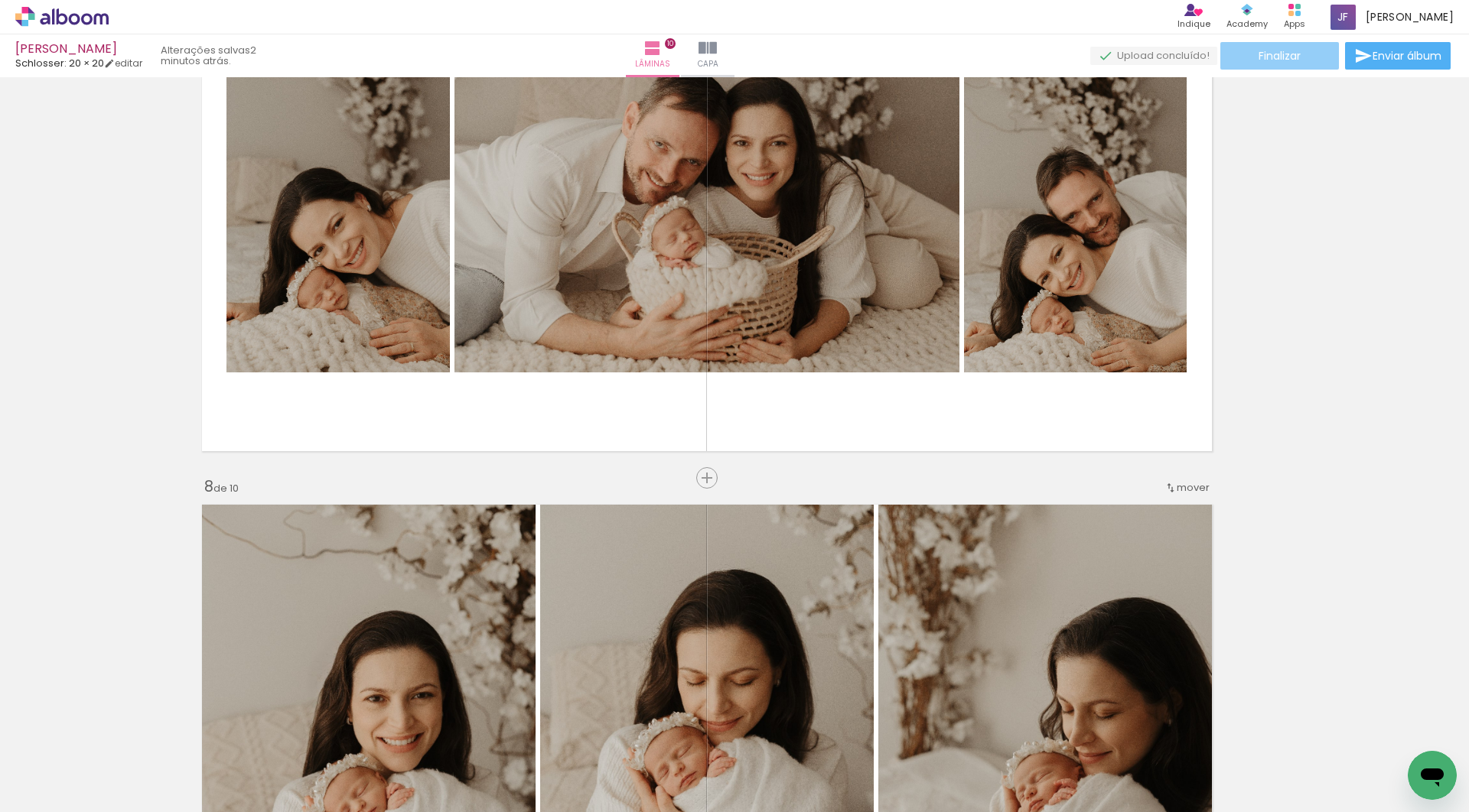
click at [1295, 56] on span "Finalizar" at bounding box center [1279, 56] width 42 height 11
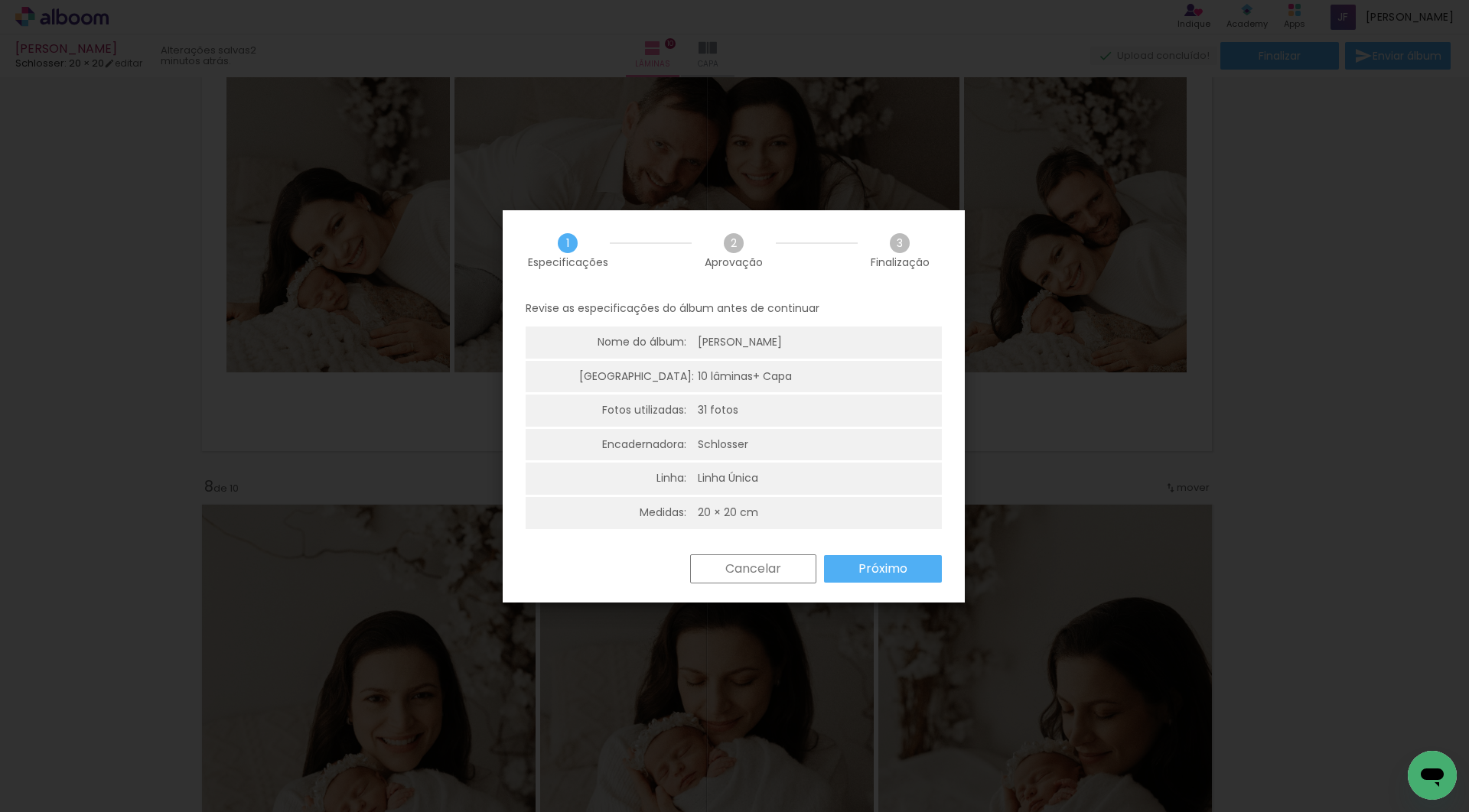
click at [877, 591] on div "Cancelar Próximo" at bounding box center [733, 581] width 462 height 52
click at [0, 0] on slot "Próximo" at bounding box center [0, 0] width 0 height 0
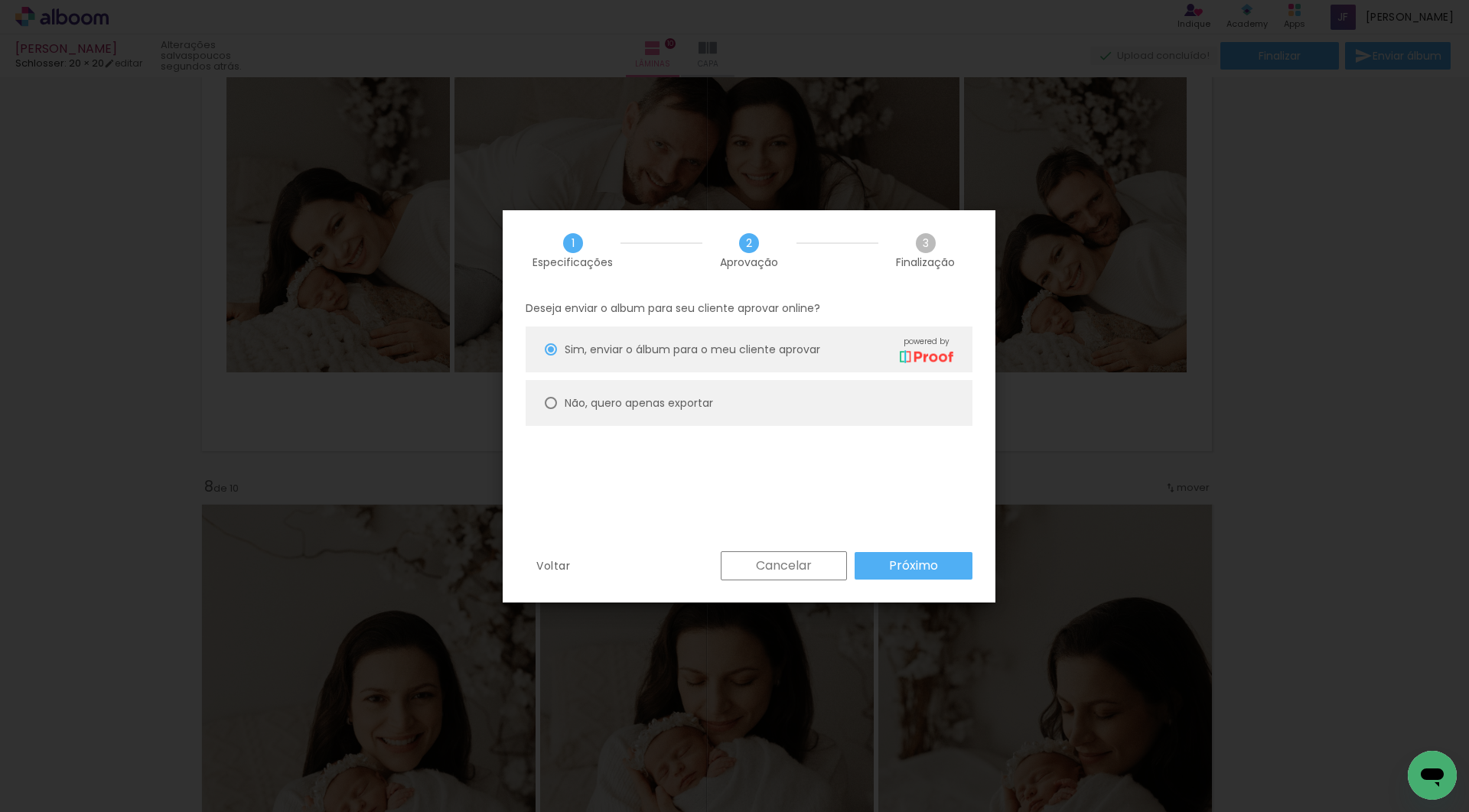
click at [792, 399] on paper-radio-button "Não, quero apenas exportar" at bounding box center [749, 403] width 447 height 46
type paper-radio-button "on"
click at [881, 557] on paper-button "Próximo" at bounding box center [914, 566] width 118 height 28
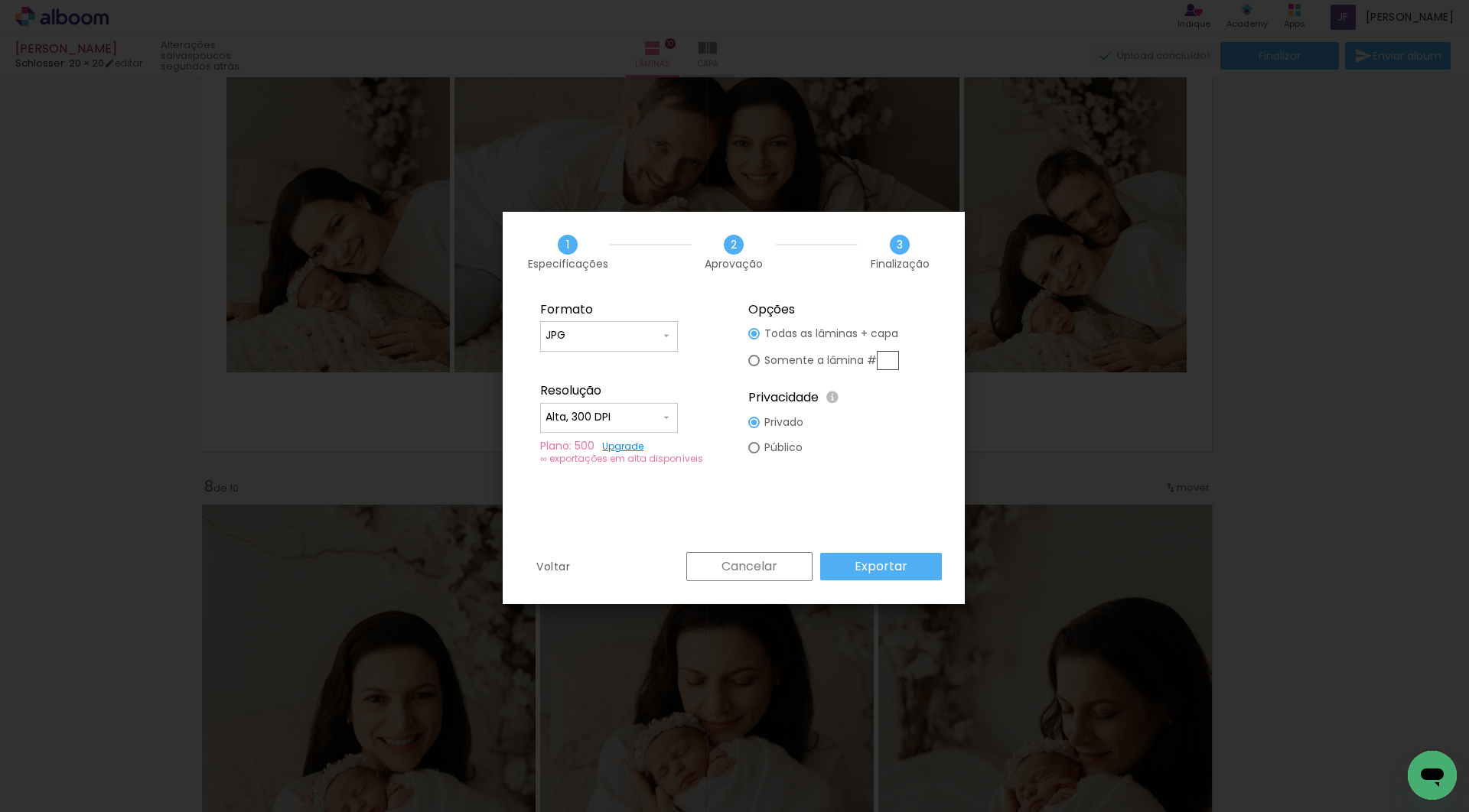
click at [0, 0] on slot "Exportar" at bounding box center [0, 0] width 0 height 0
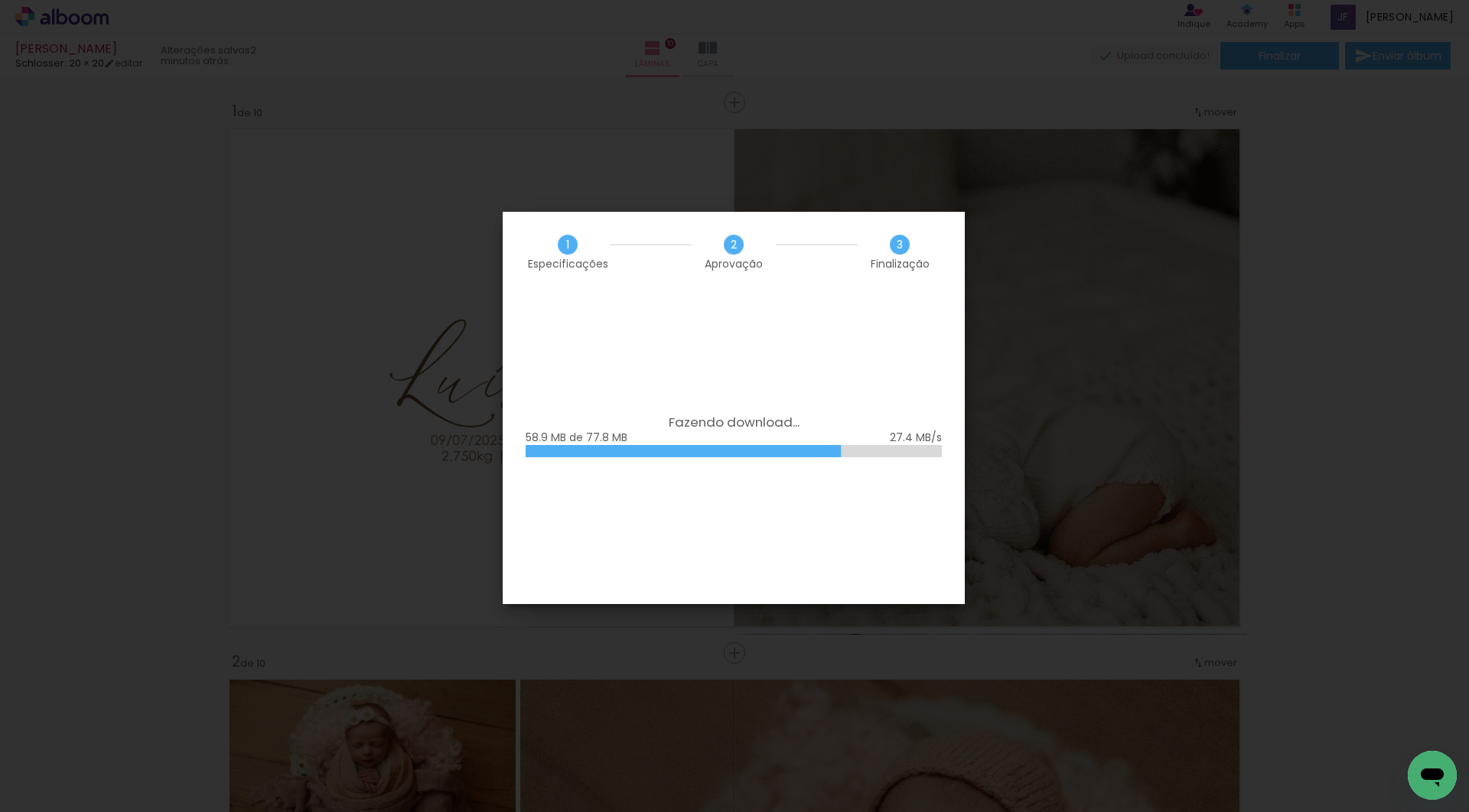
scroll to position [0, 68]
